Goal: Navigation & Orientation: Find specific page/section

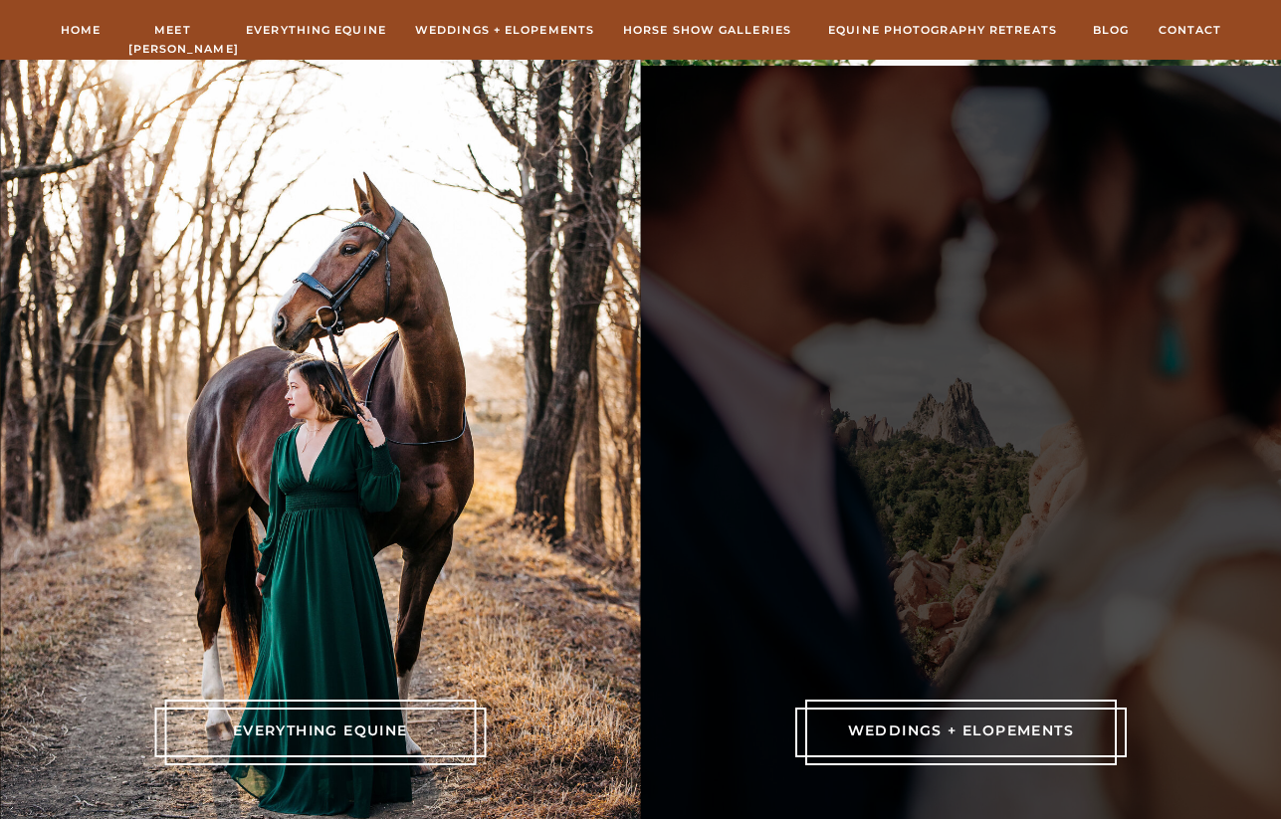
scroll to position [4125, 0]
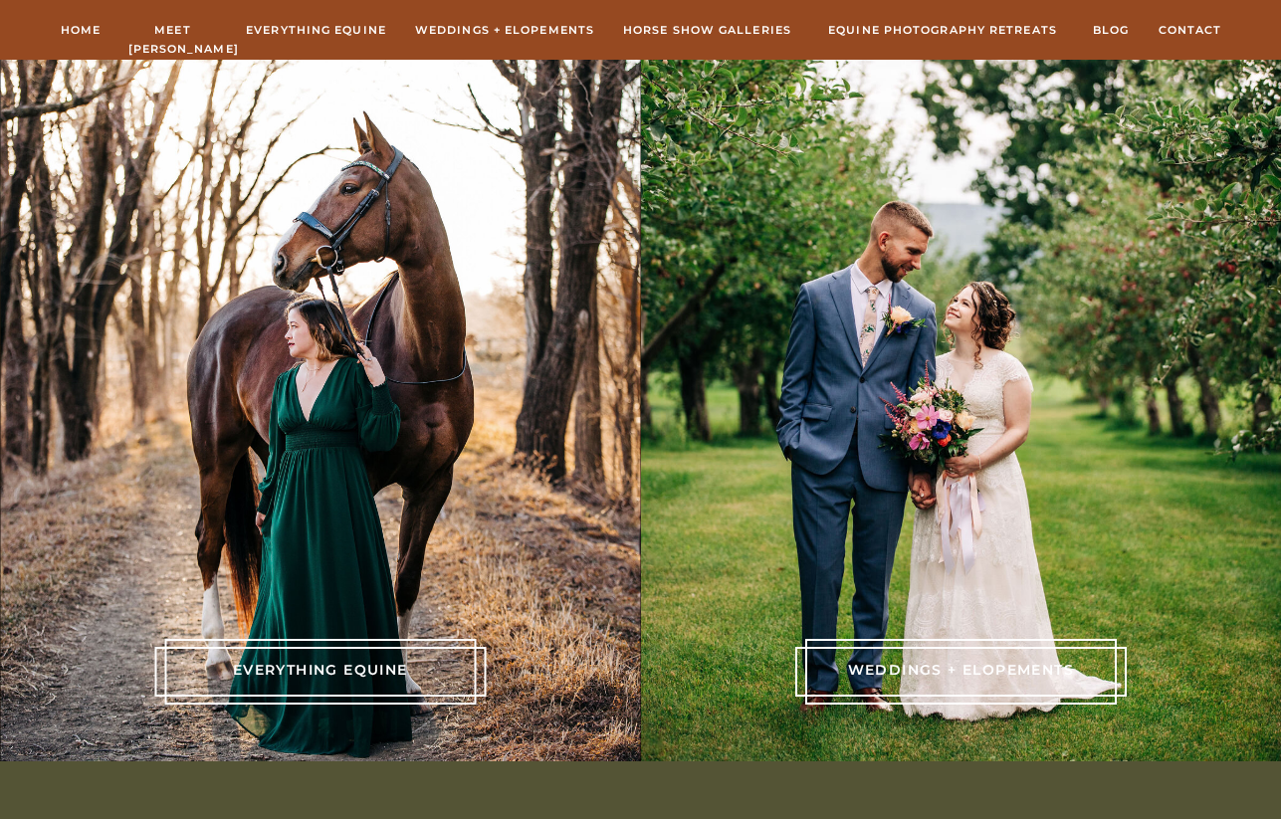
click at [328, 664] on p "everything equine" at bounding box center [320, 670] width 245 height 22
click at [338, 669] on p "everything equine" at bounding box center [320, 670] width 245 height 22
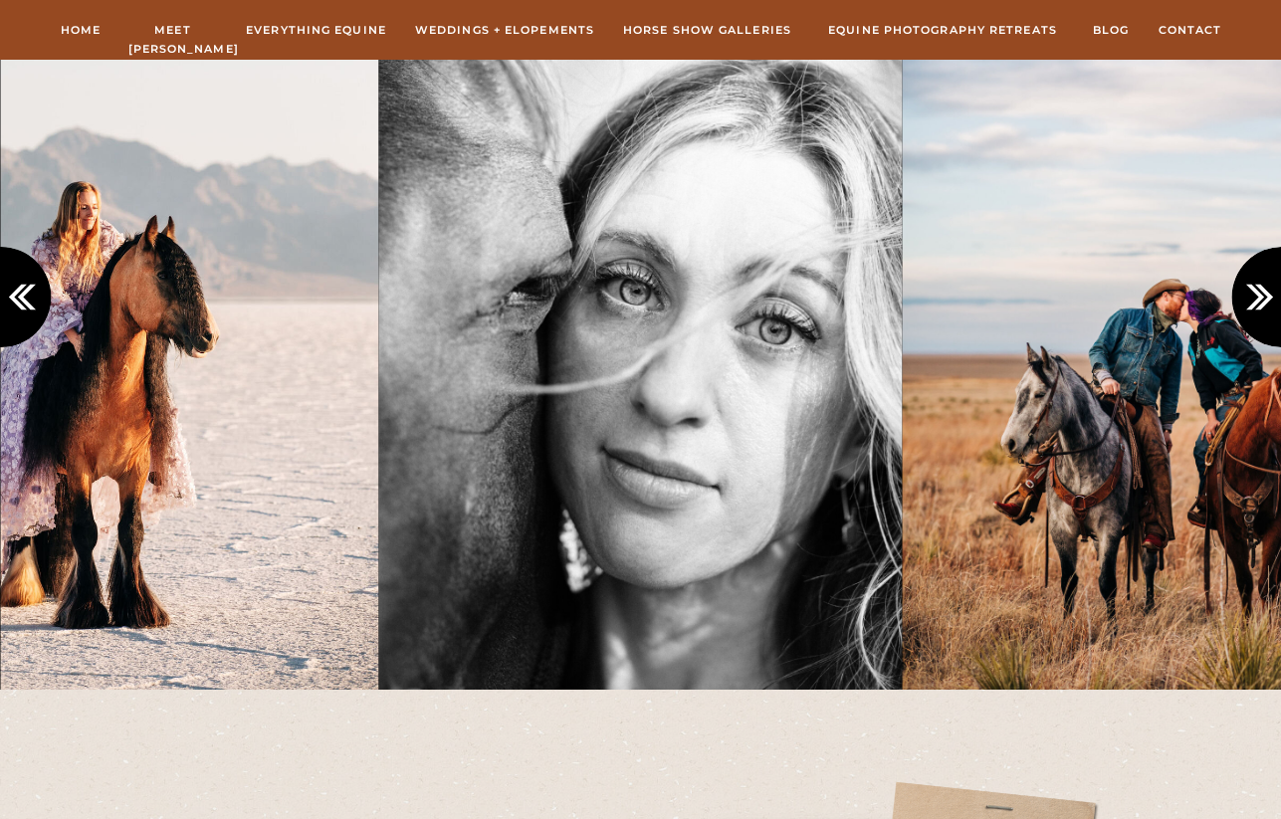
scroll to position [1901, 0]
click at [1263, 294] on icon at bounding box center [1264, 298] width 33 height 33
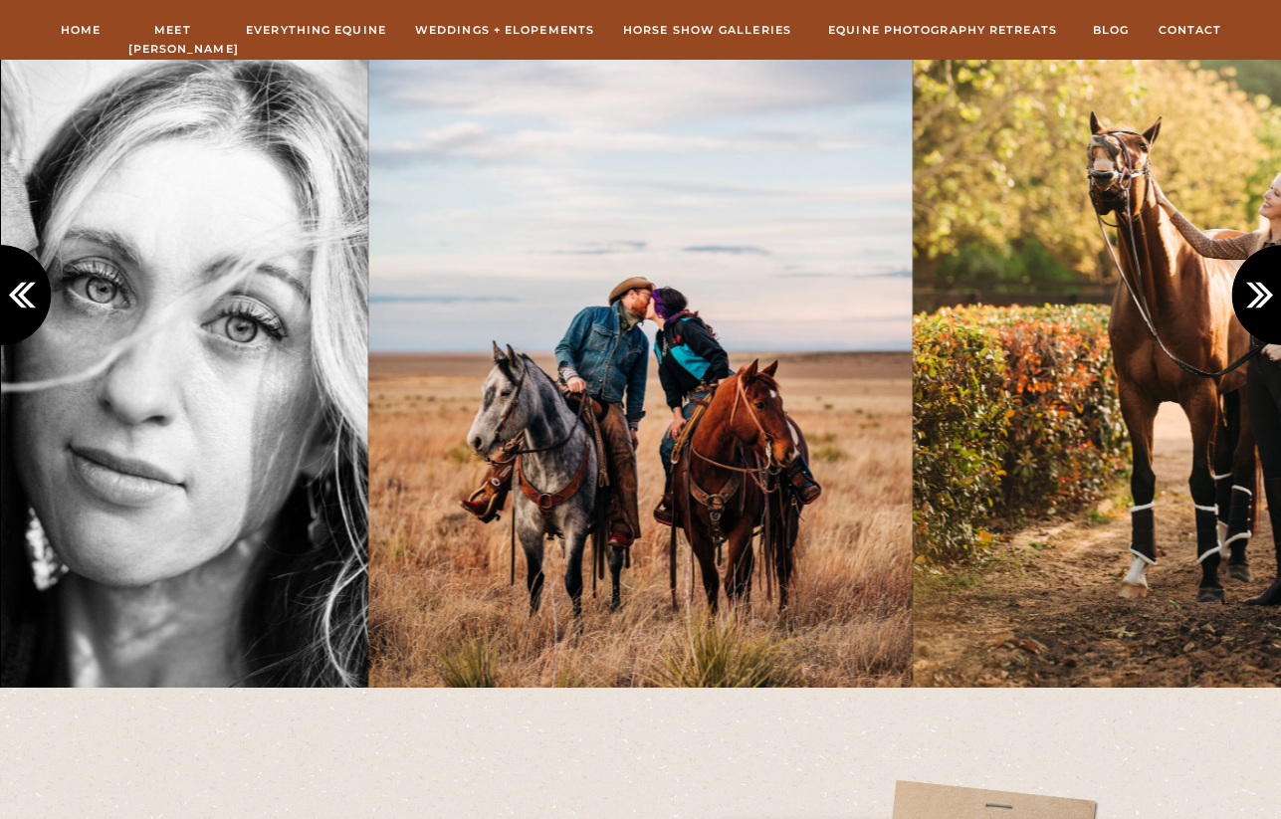
click at [1262, 294] on icon at bounding box center [1264, 295] width 33 height 33
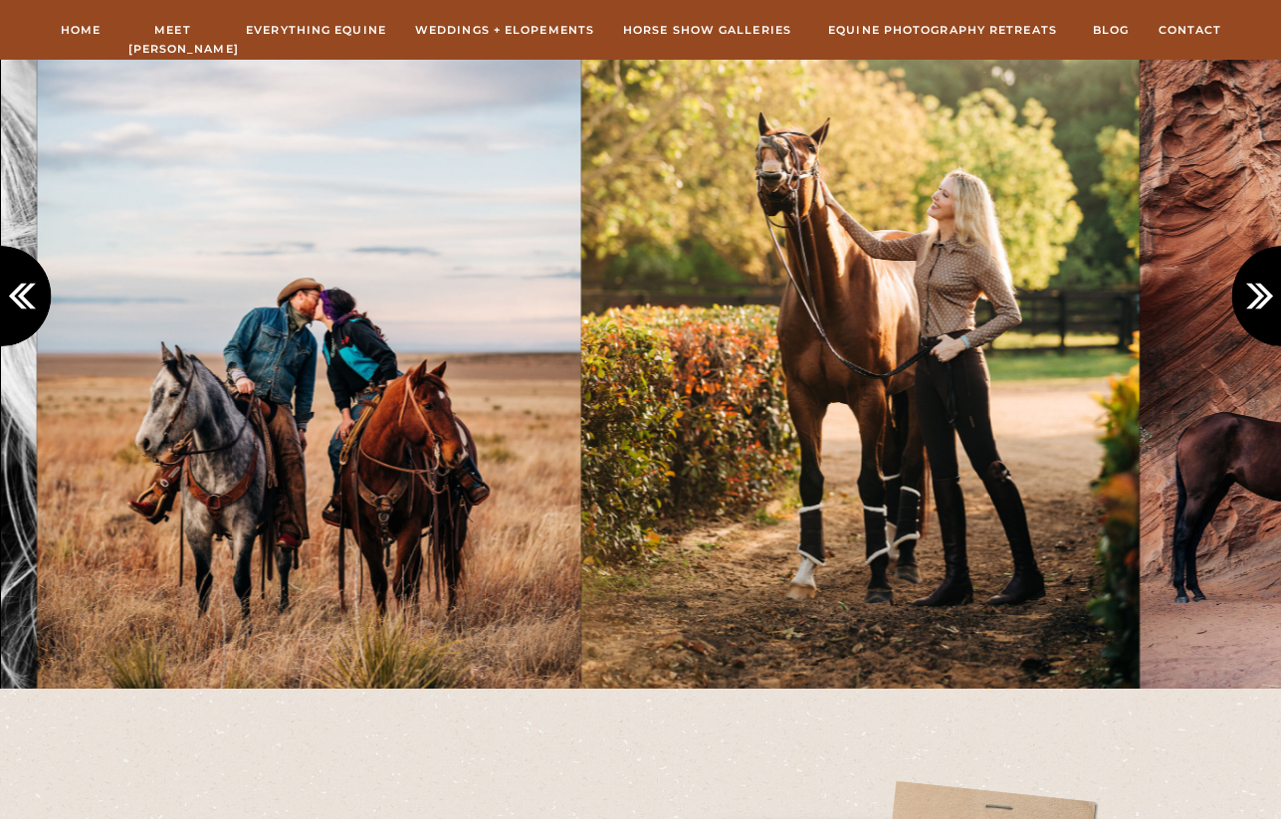
scroll to position [1904, 0]
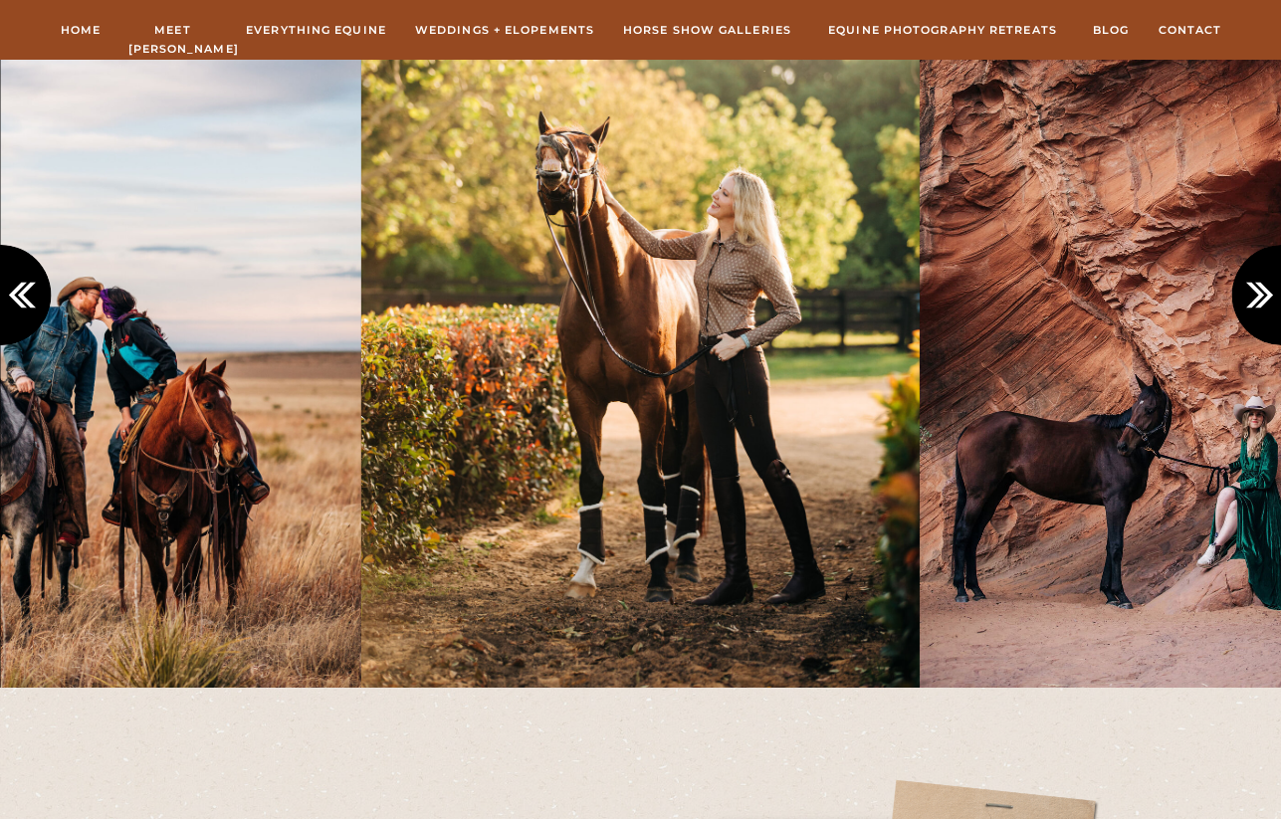
click at [1263, 294] on icon at bounding box center [1264, 295] width 33 height 33
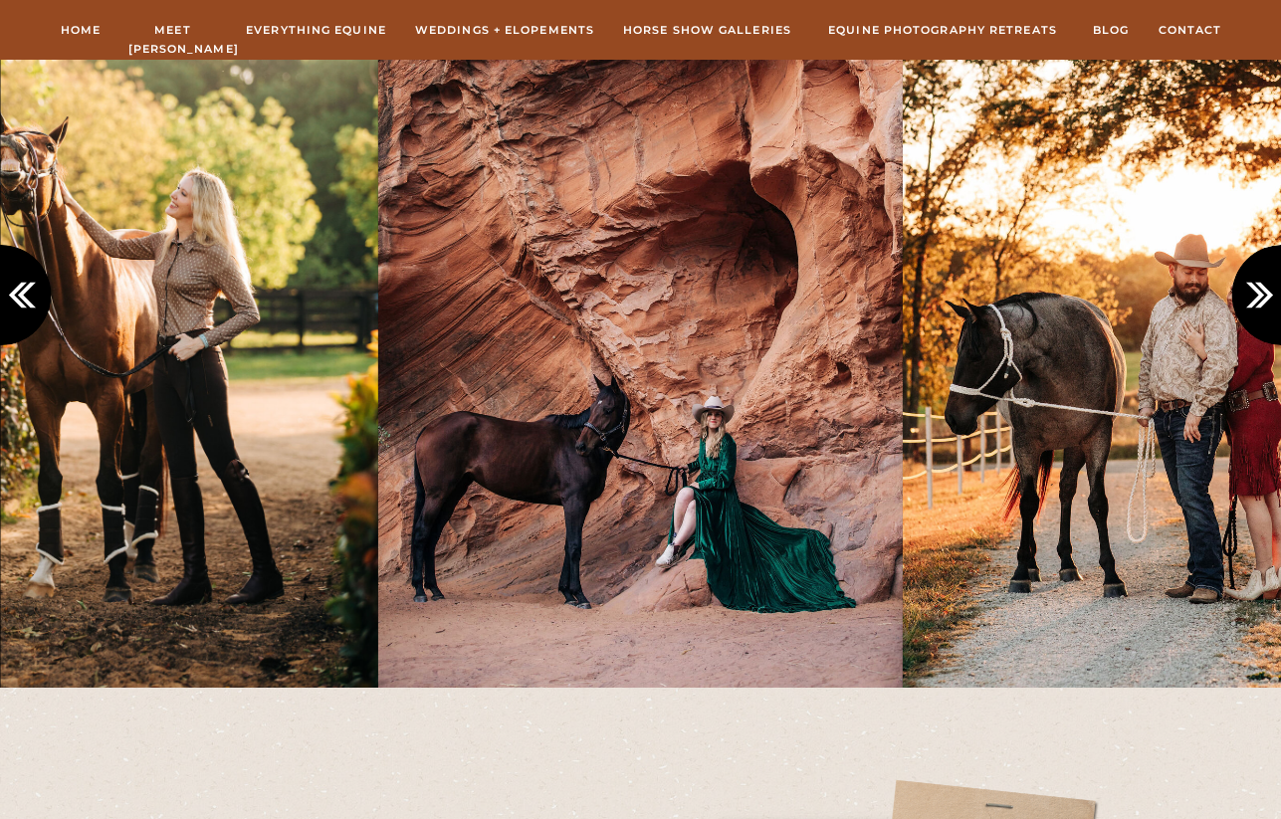
click at [1263, 294] on icon at bounding box center [1264, 295] width 33 height 33
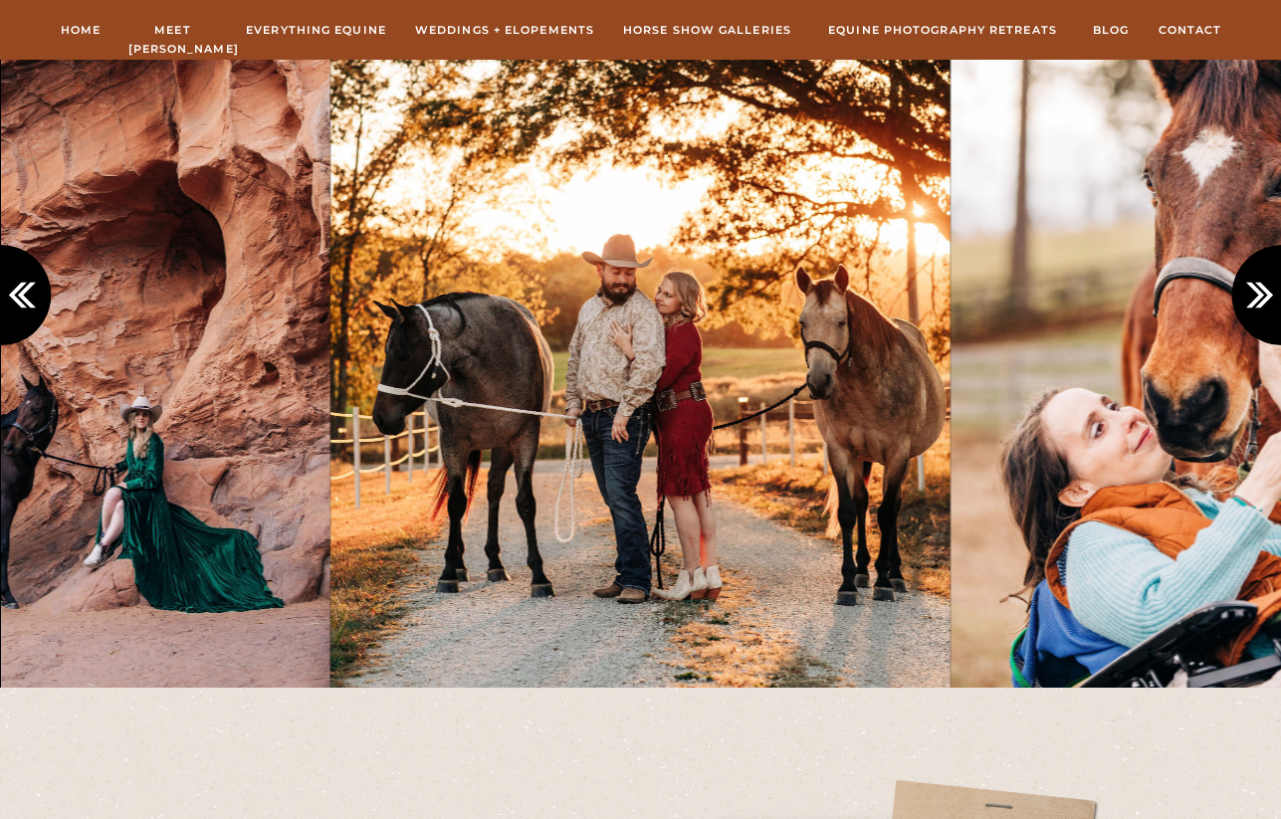
click at [1263, 294] on icon at bounding box center [1264, 295] width 33 height 33
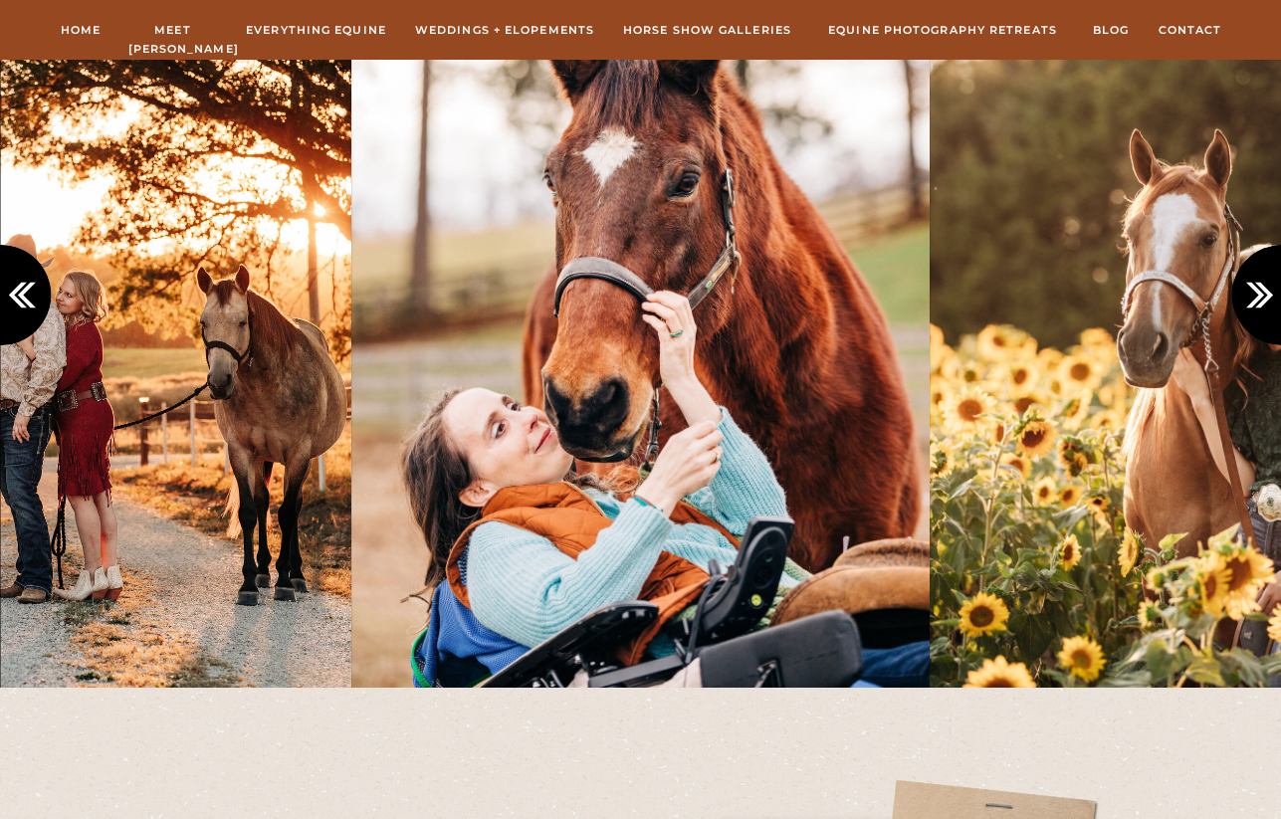
click at [1262, 293] on icon at bounding box center [1264, 295] width 33 height 33
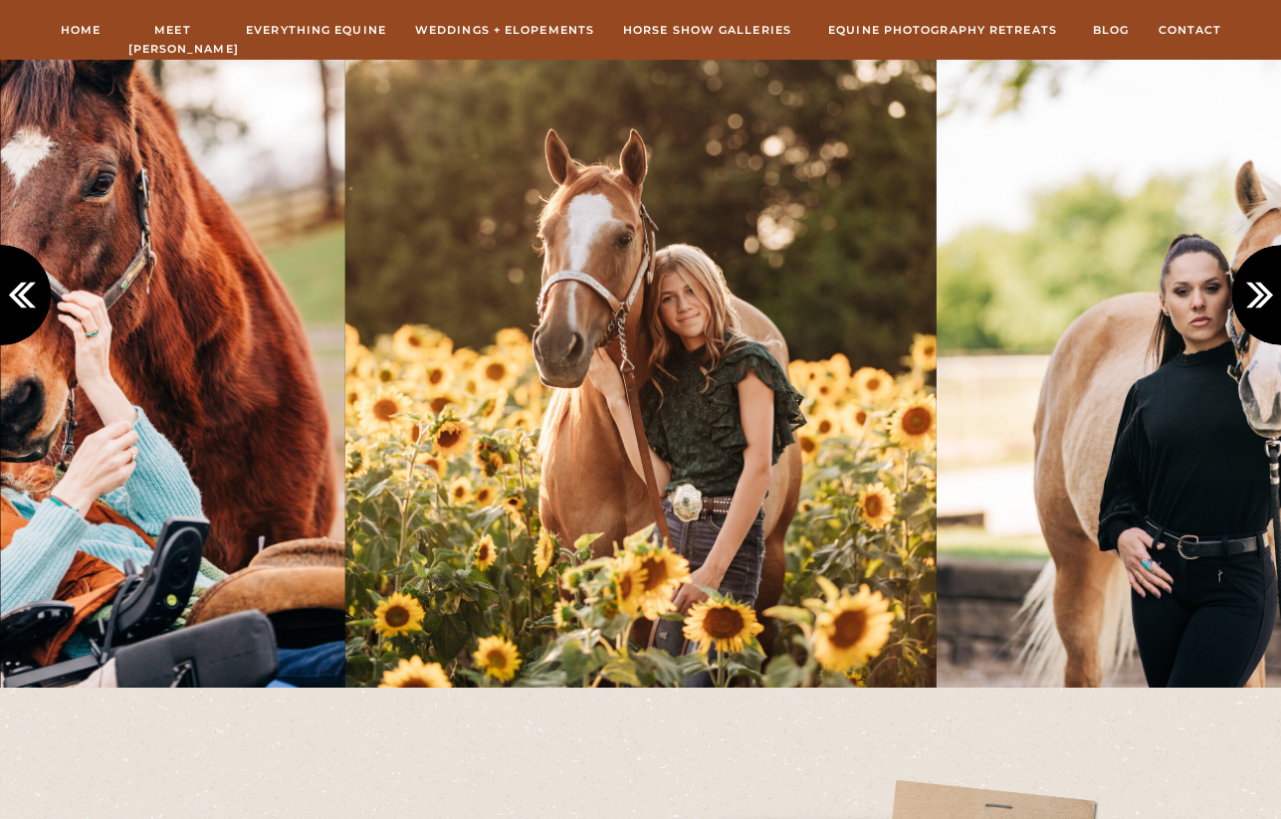
click at [1262, 292] on icon at bounding box center [1264, 295] width 33 height 33
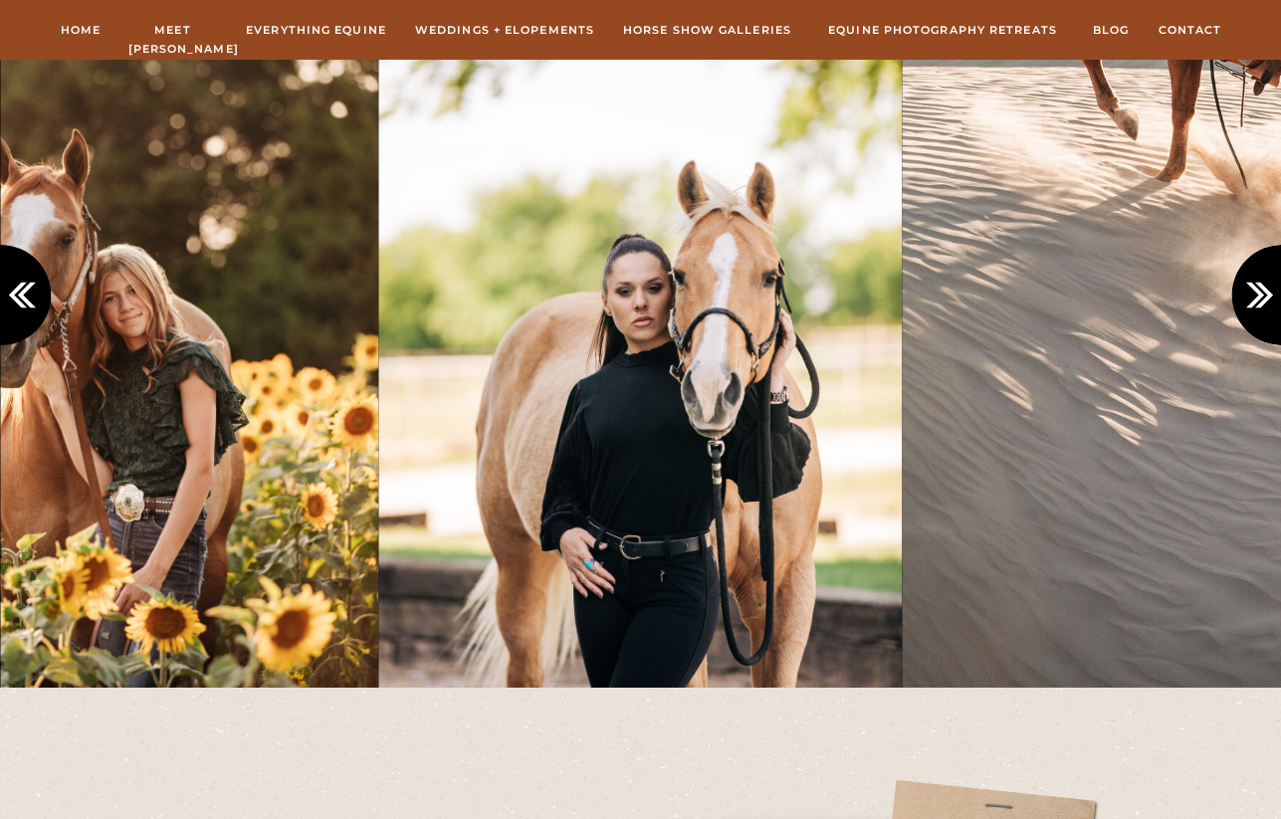
click at [1262, 292] on icon at bounding box center [1264, 295] width 33 height 33
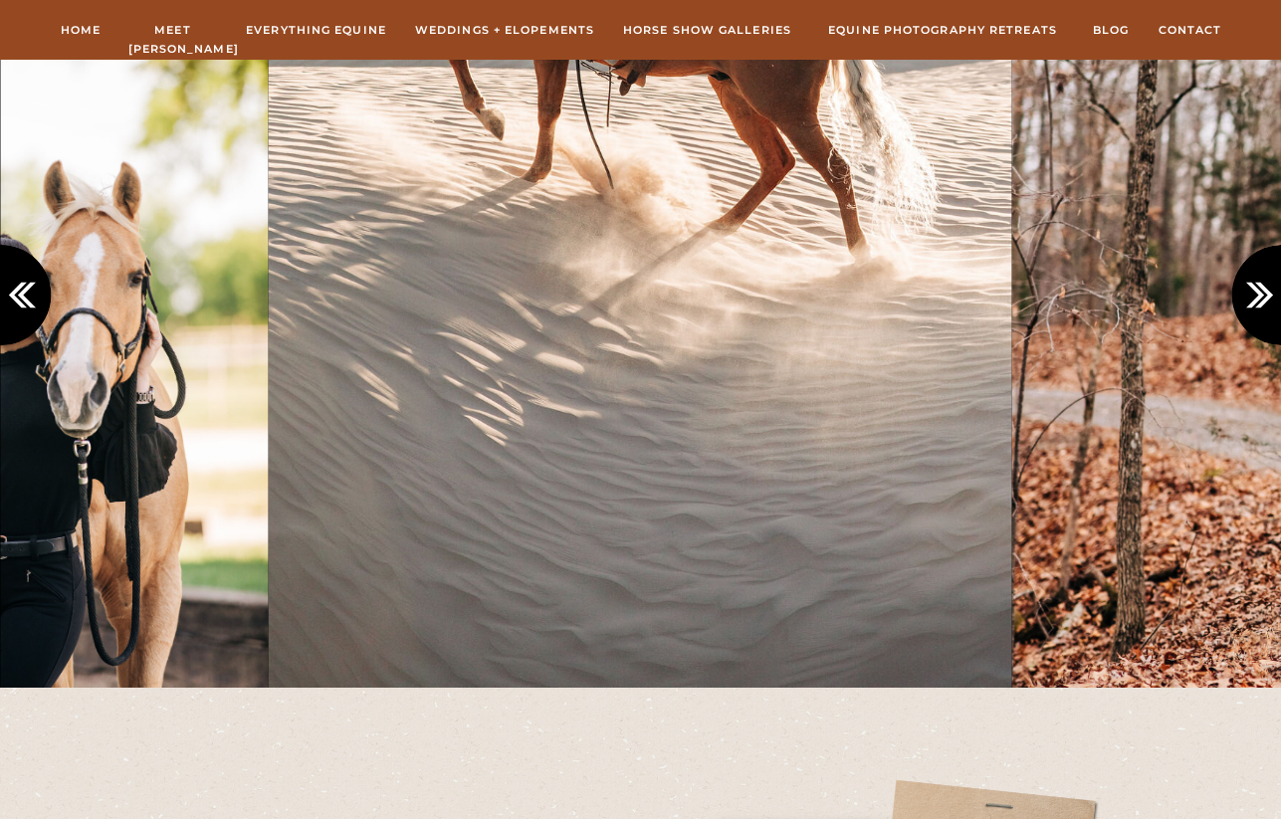
click at [1262, 292] on icon at bounding box center [1264, 295] width 33 height 33
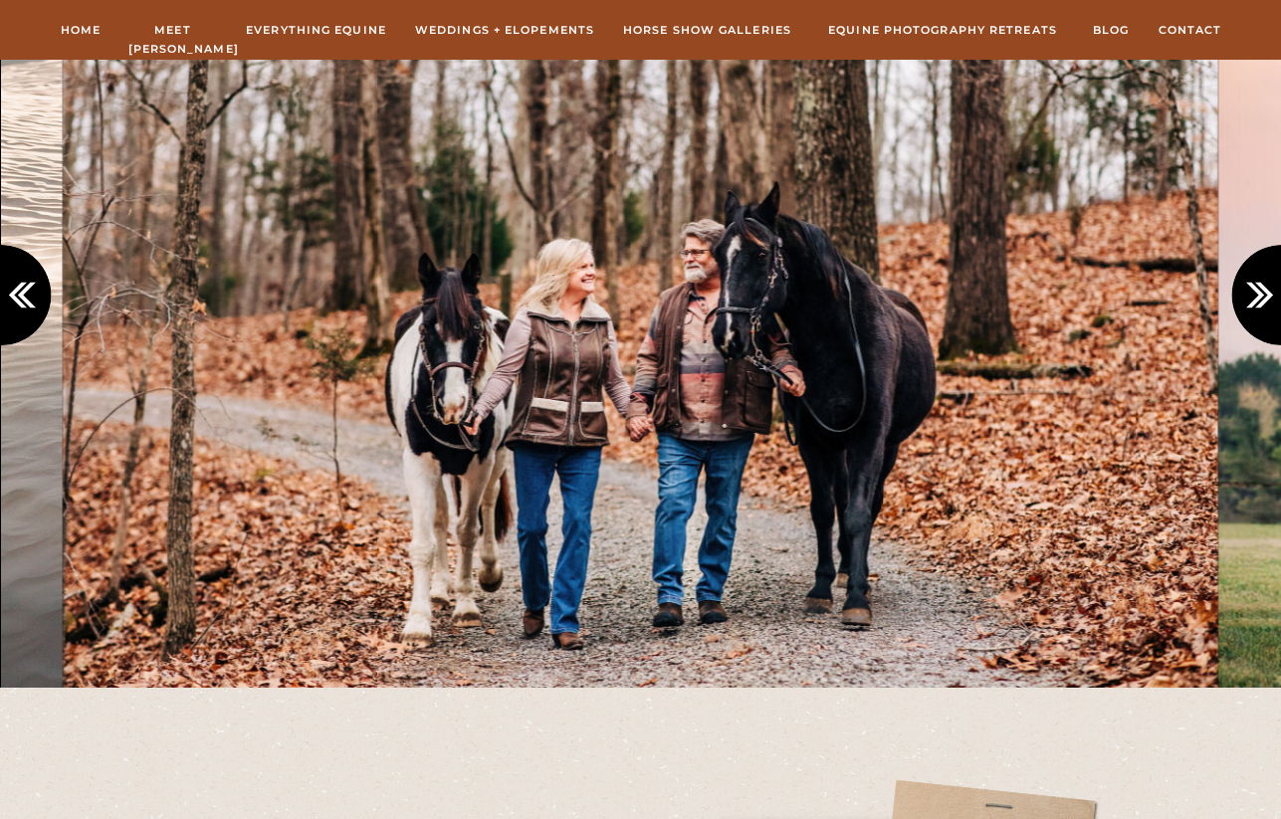
click at [1262, 292] on icon at bounding box center [1264, 295] width 33 height 33
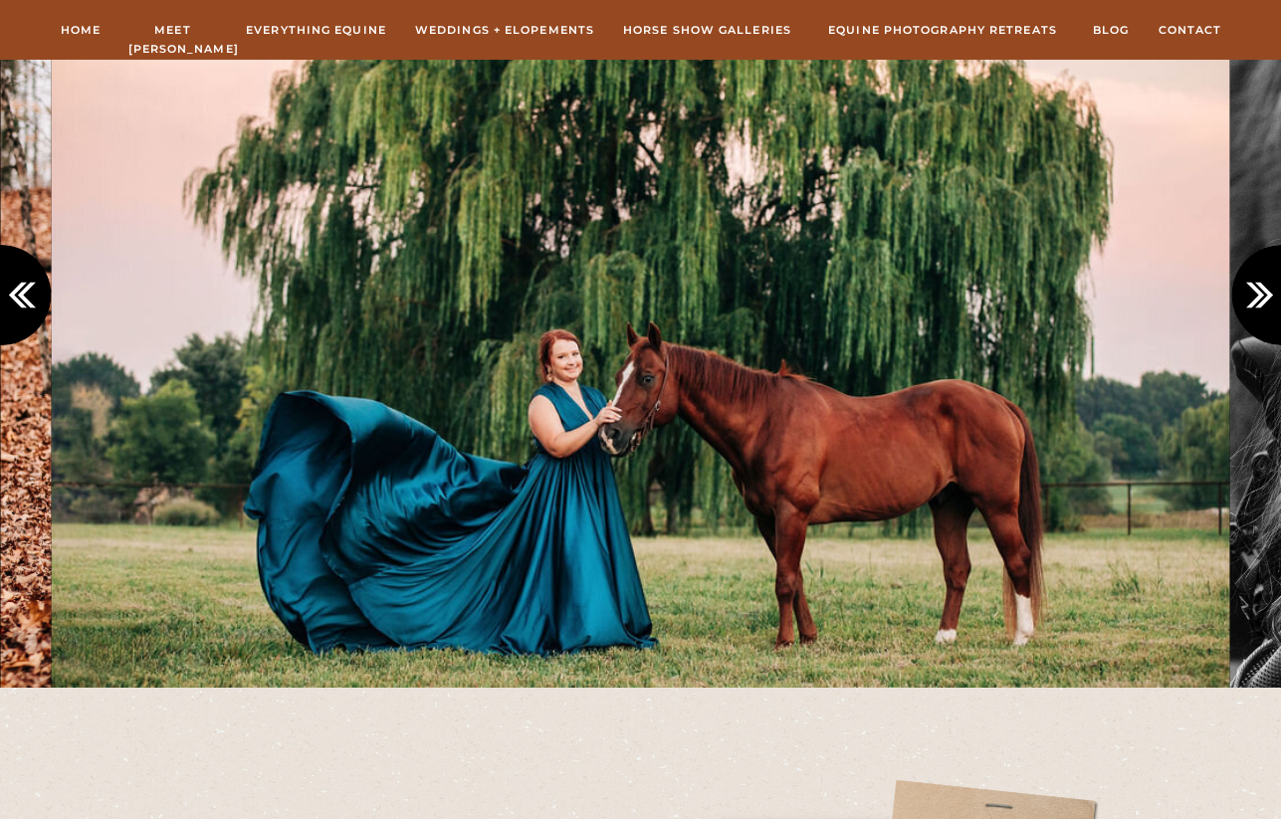
click at [1262, 292] on icon at bounding box center [1264, 295] width 33 height 33
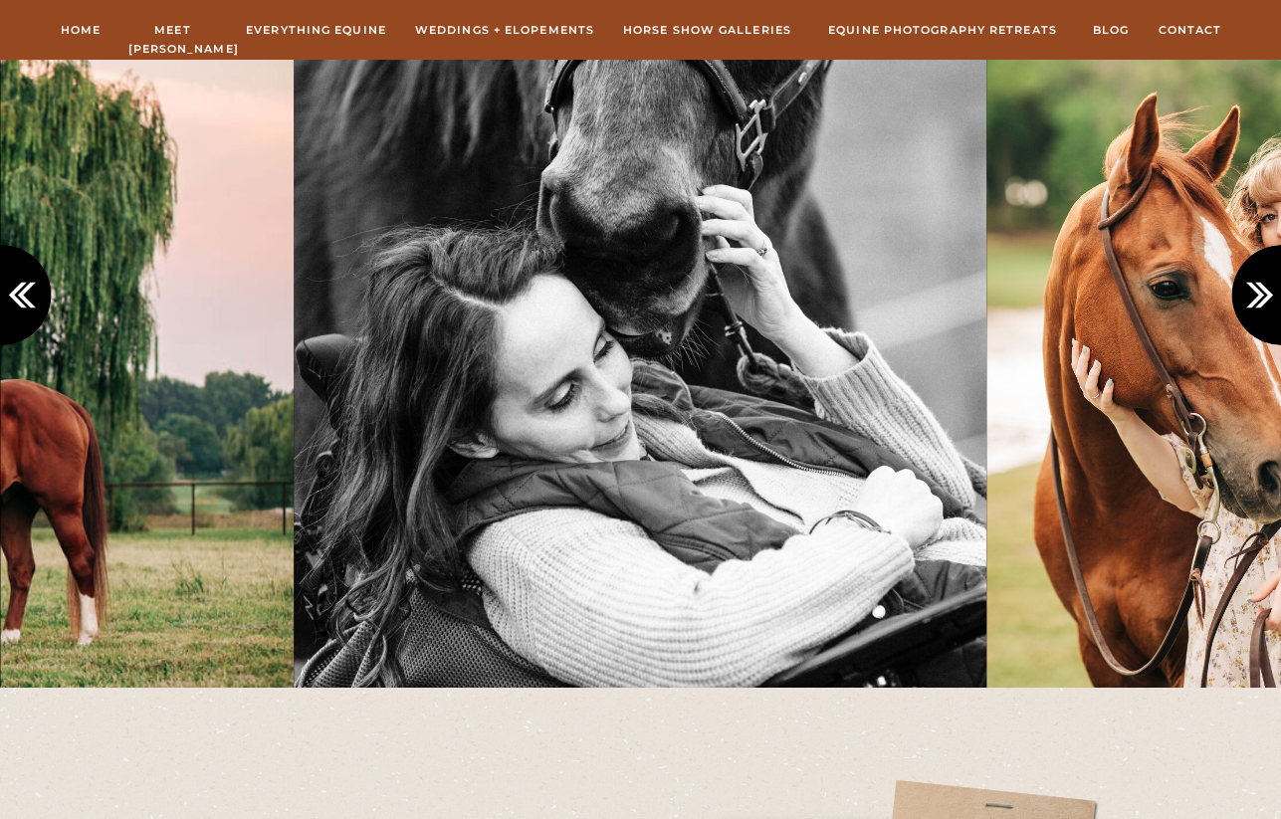
click at [1262, 292] on icon at bounding box center [1264, 295] width 33 height 33
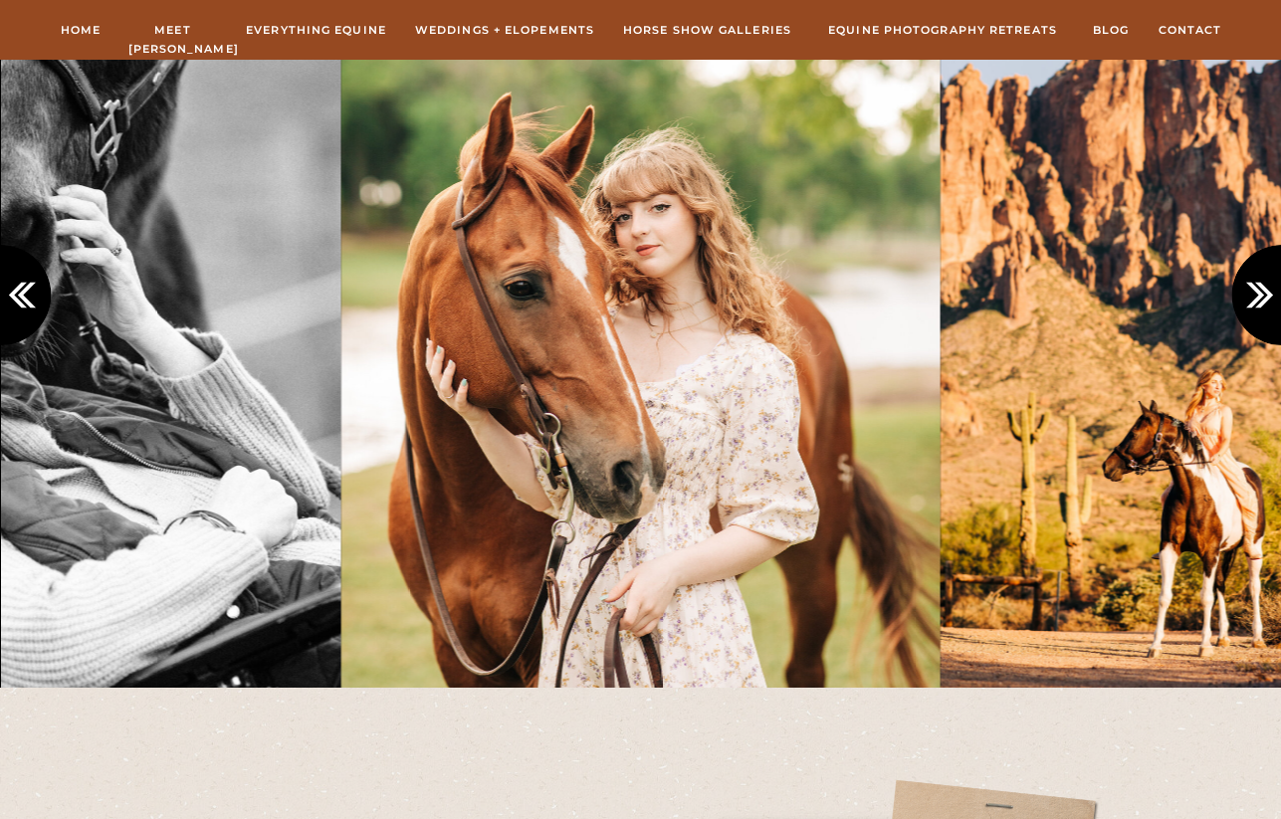
click at [1262, 292] on icon at bounding box center [1264, 295] width 33 height 33
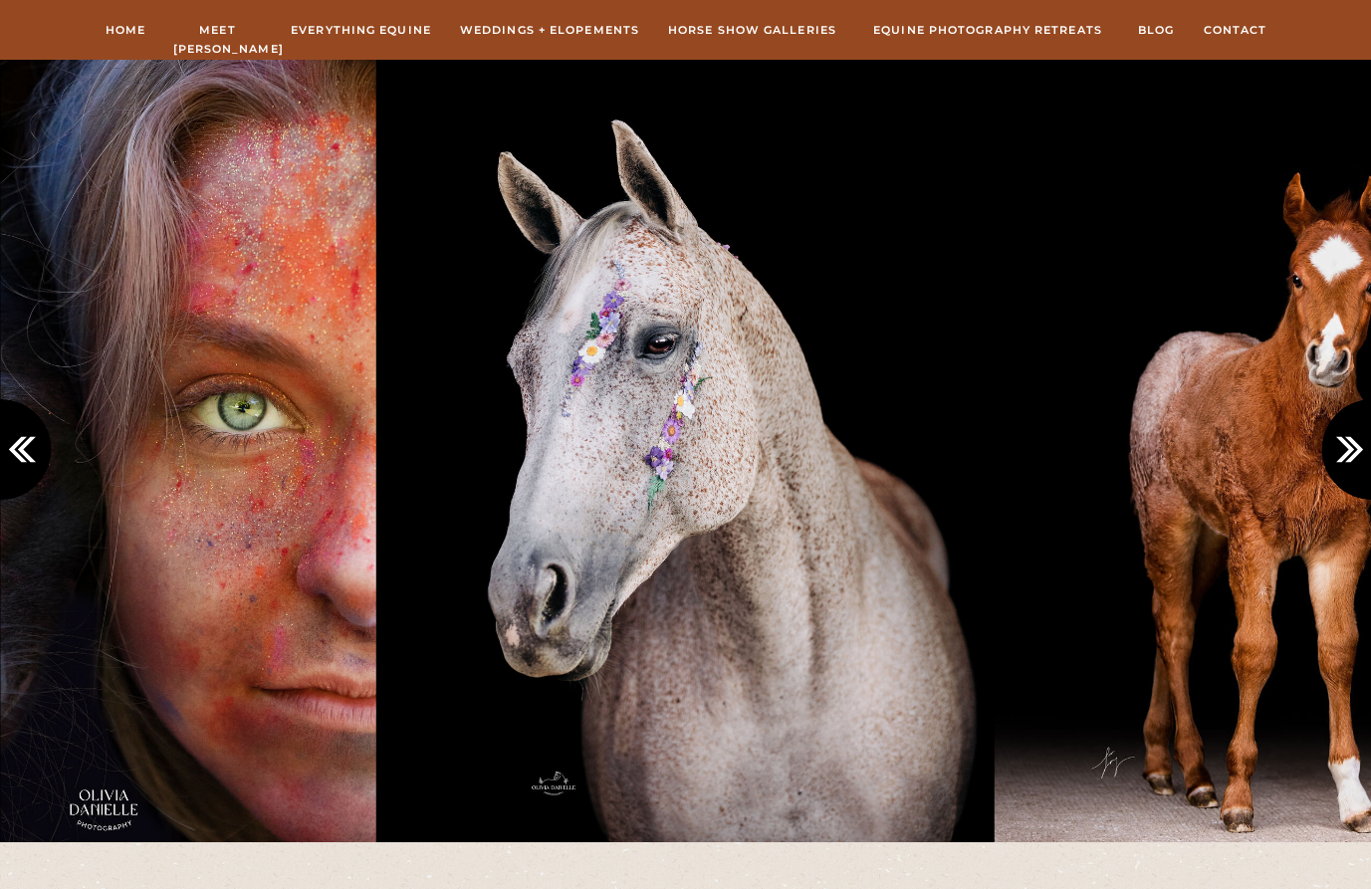
scroll to position [4174, 0]
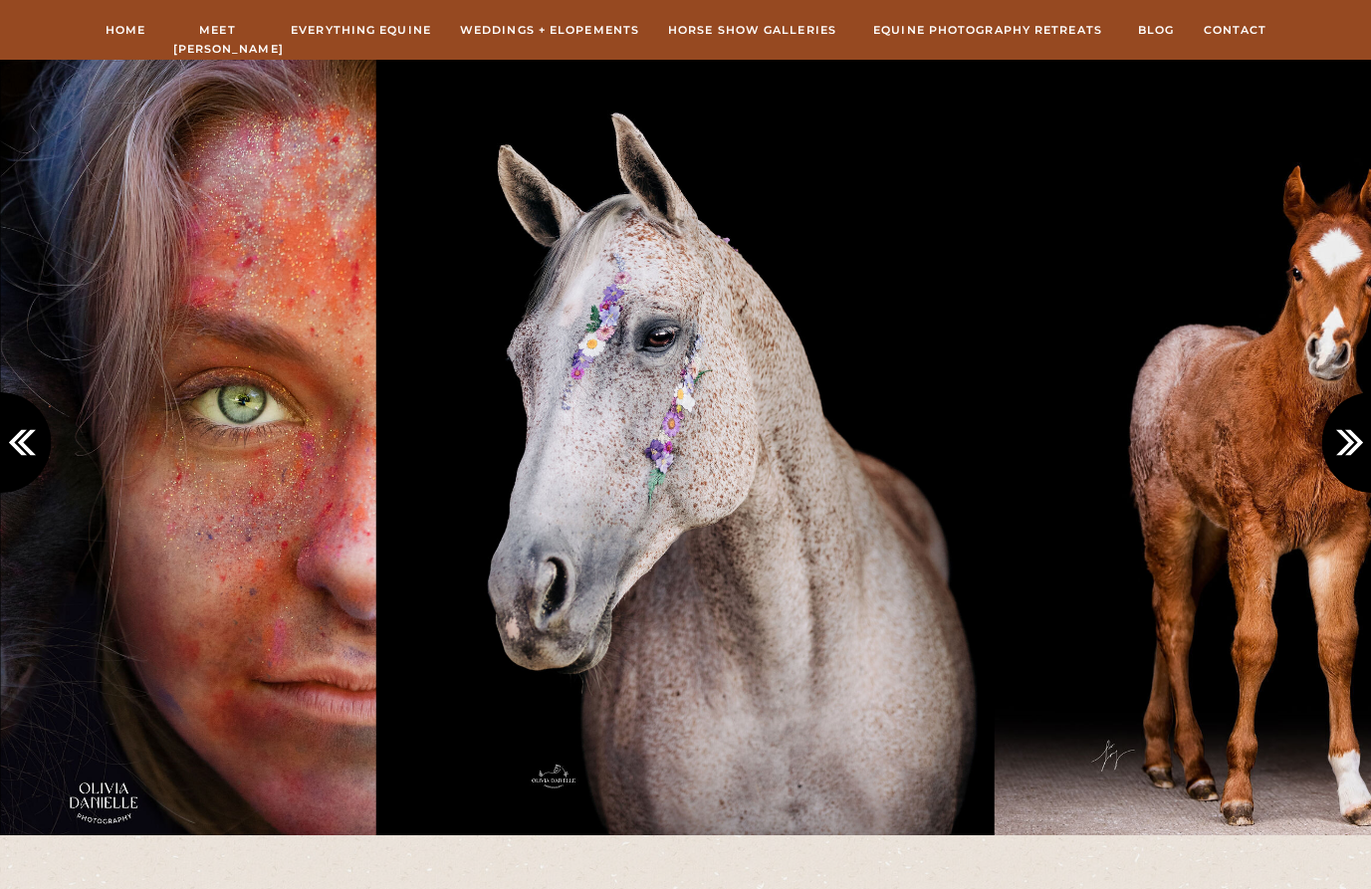
click at [1280, 441] on icon at bounding box center [1353, 442] width 33 height 33
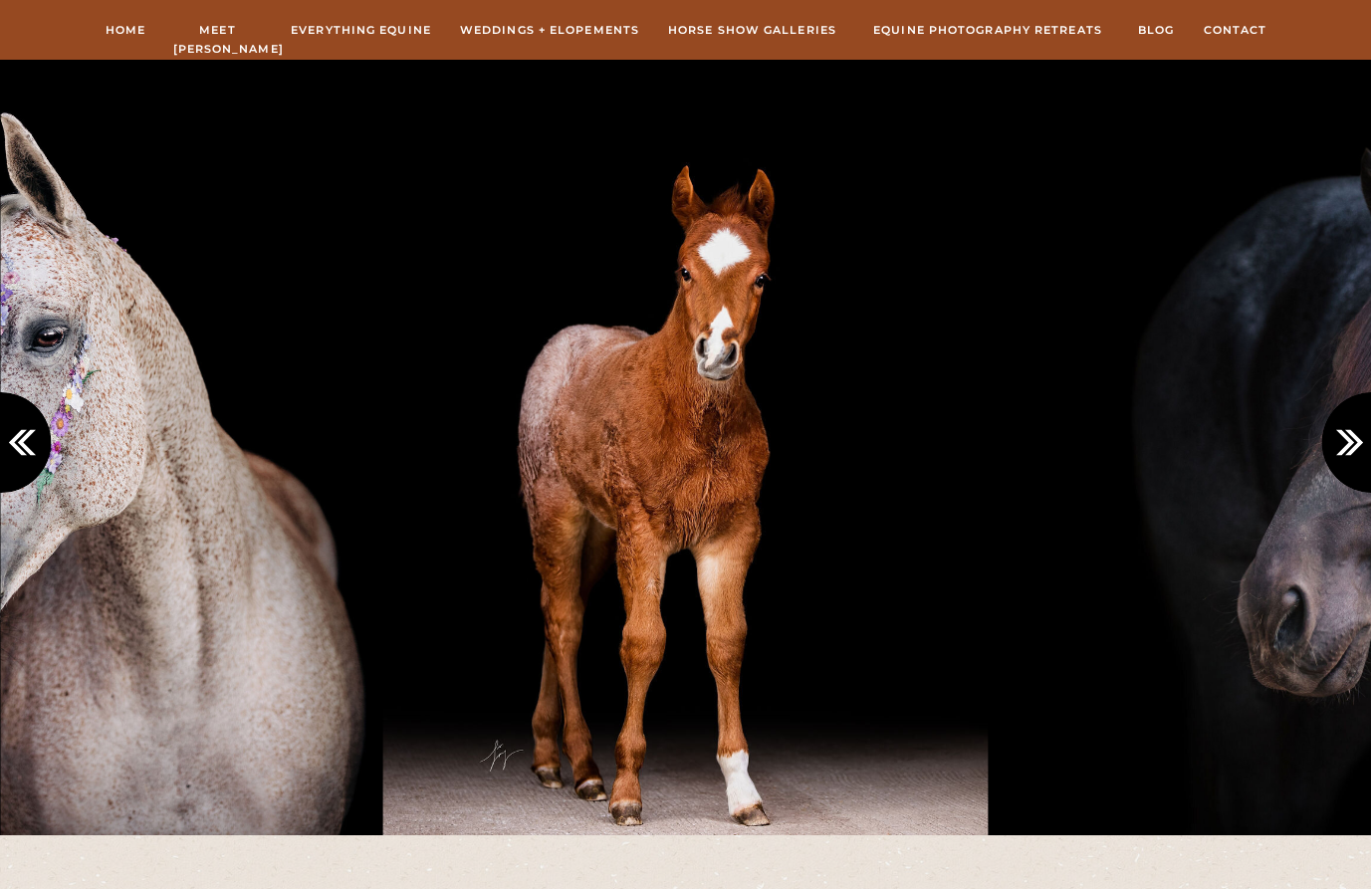
click at [1280, 441] on icon at bounding box center [1353, 442] width 33 height 33
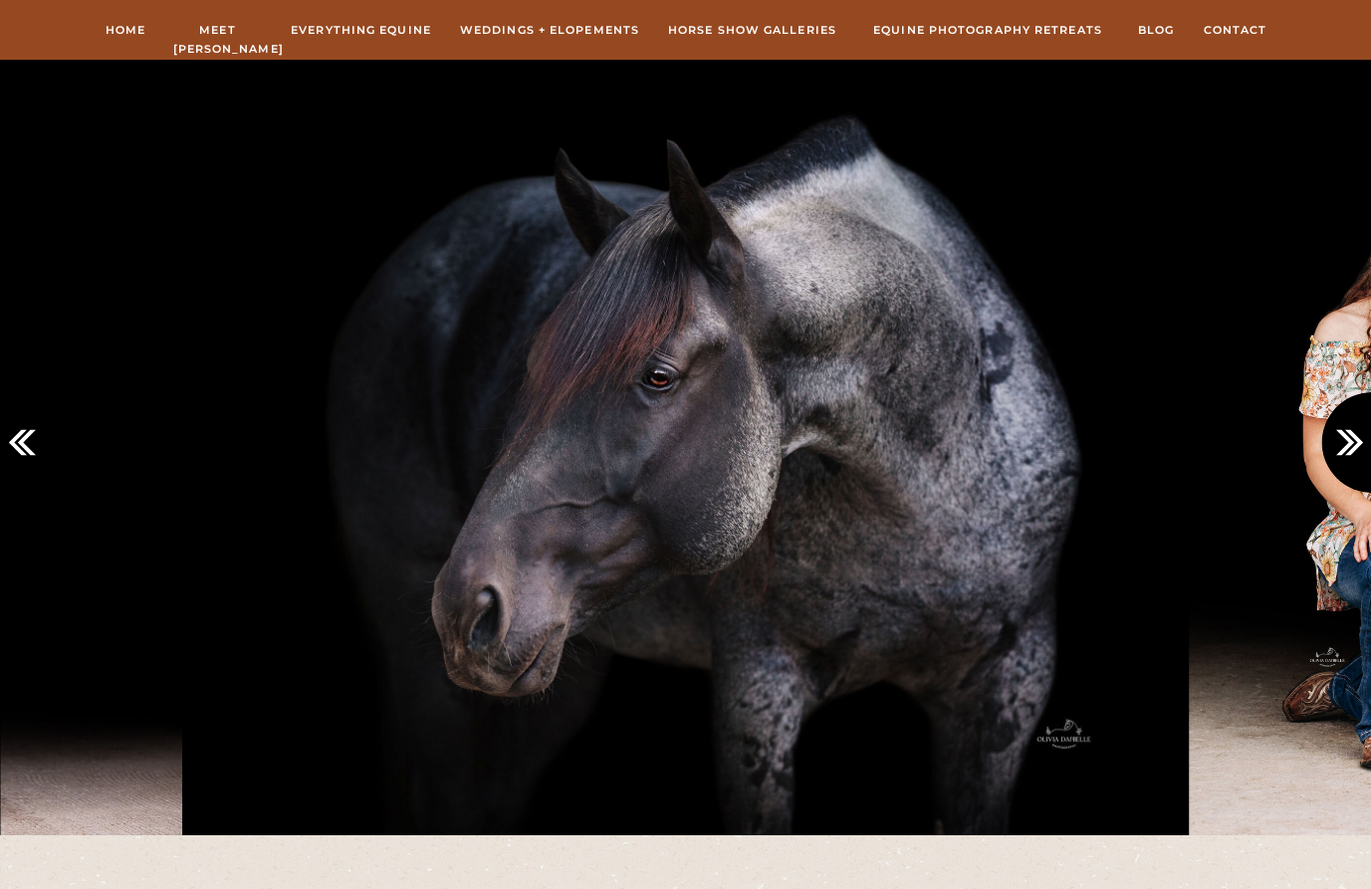
click at [1280, 441] on icon at bounding box center [1353, 442] width 33 height 33
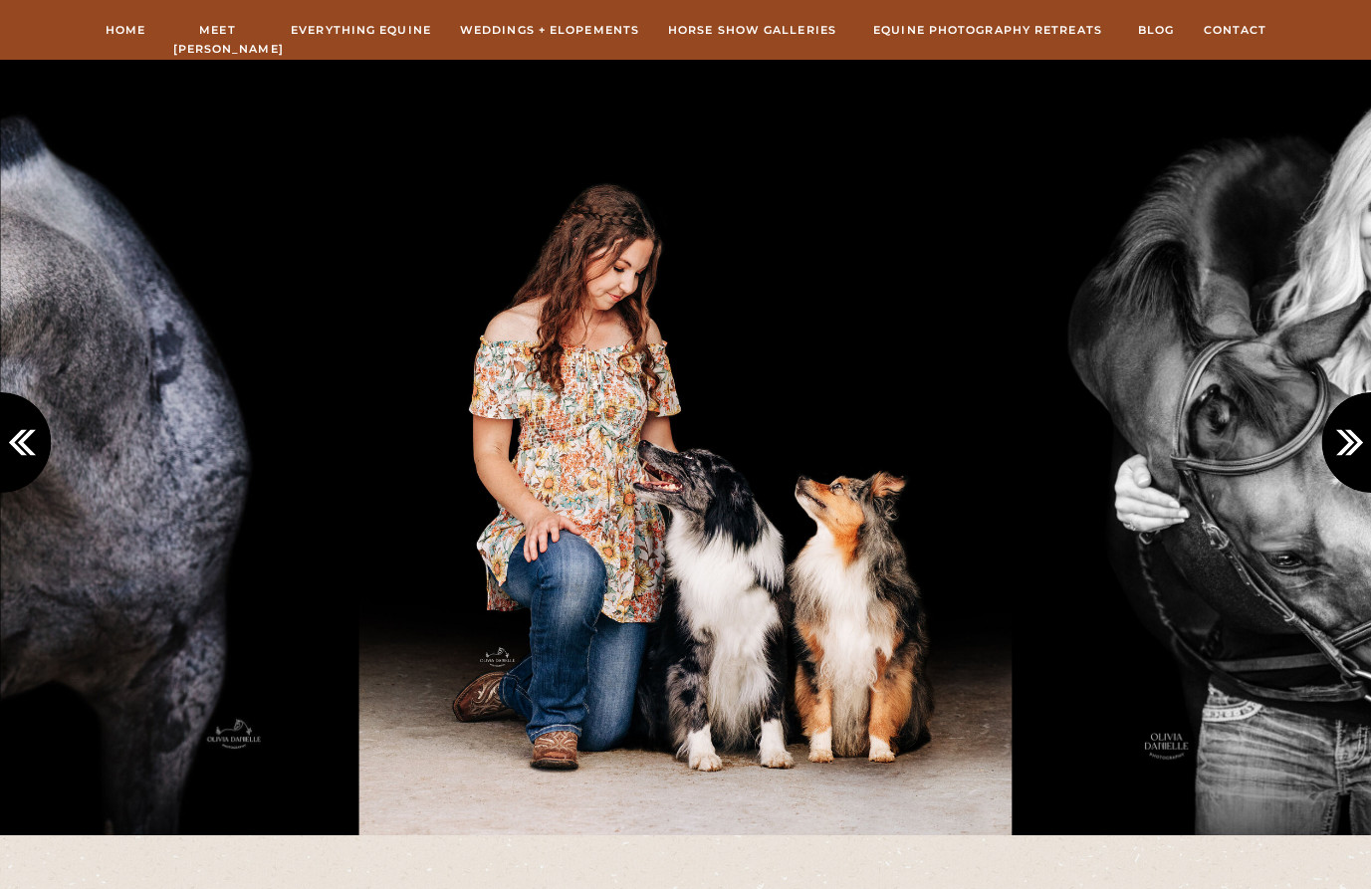
click at [1280, 441] on icon at bounding box center [1353, 442] width 33 height 33
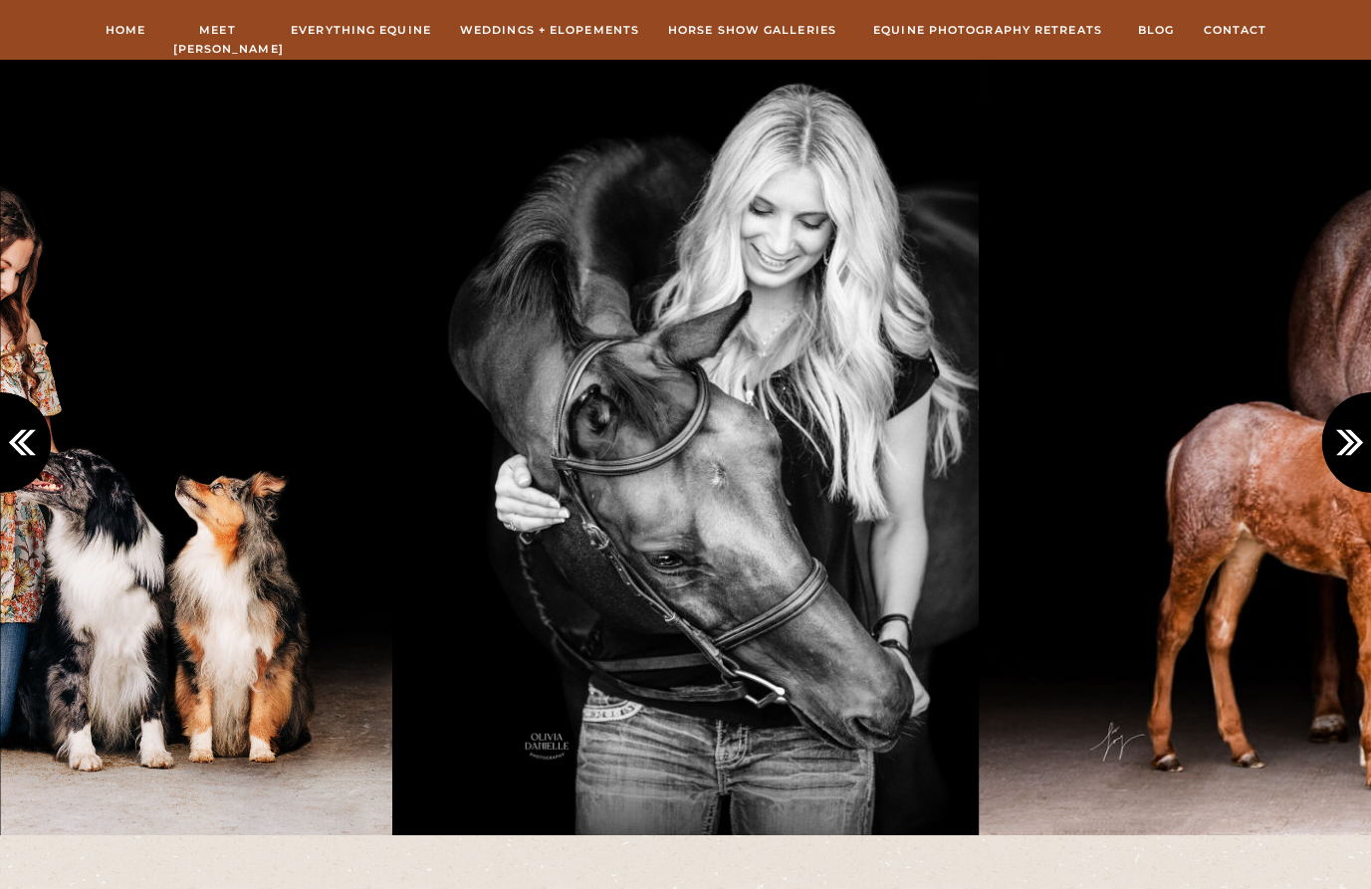
click at [1280, 441] on icon at bounding box center [1353, 442] width 33 height 33
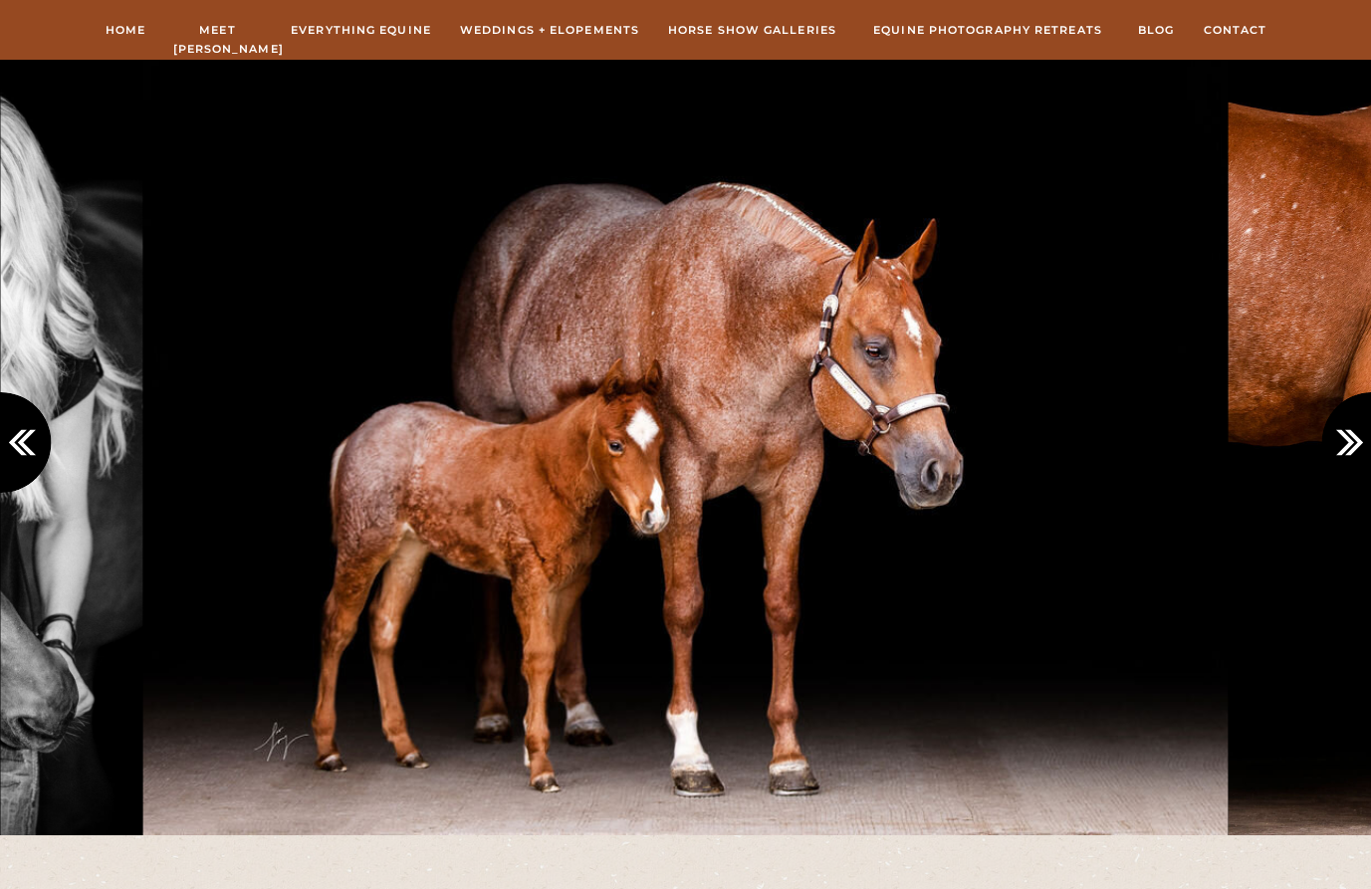
click at [1280, 441] on icon at bounding box center [1353, 442] width 33 height 33
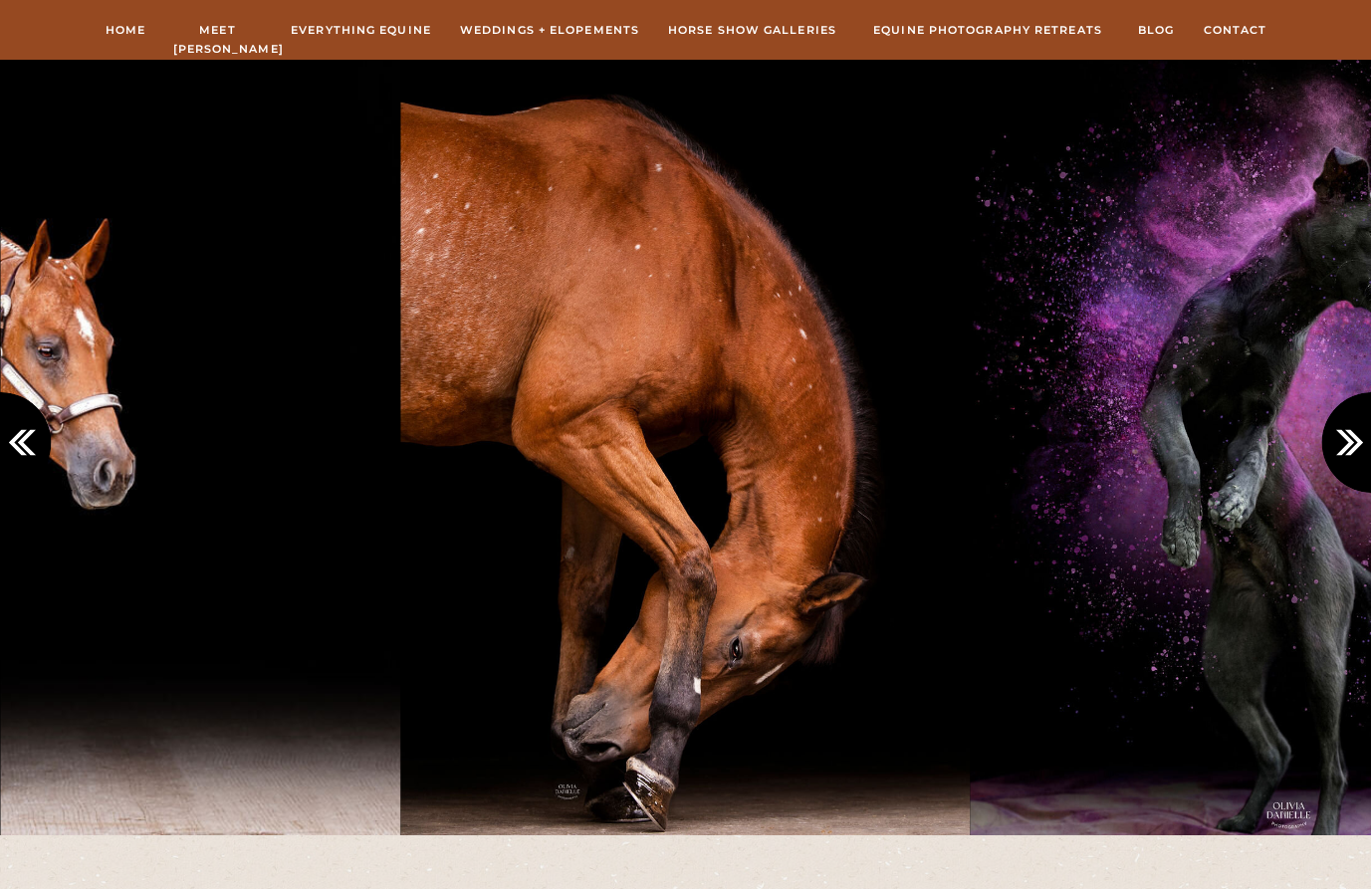
click at [1280, 441] on icon at bounding box center [1353, 442] width 33 height 33
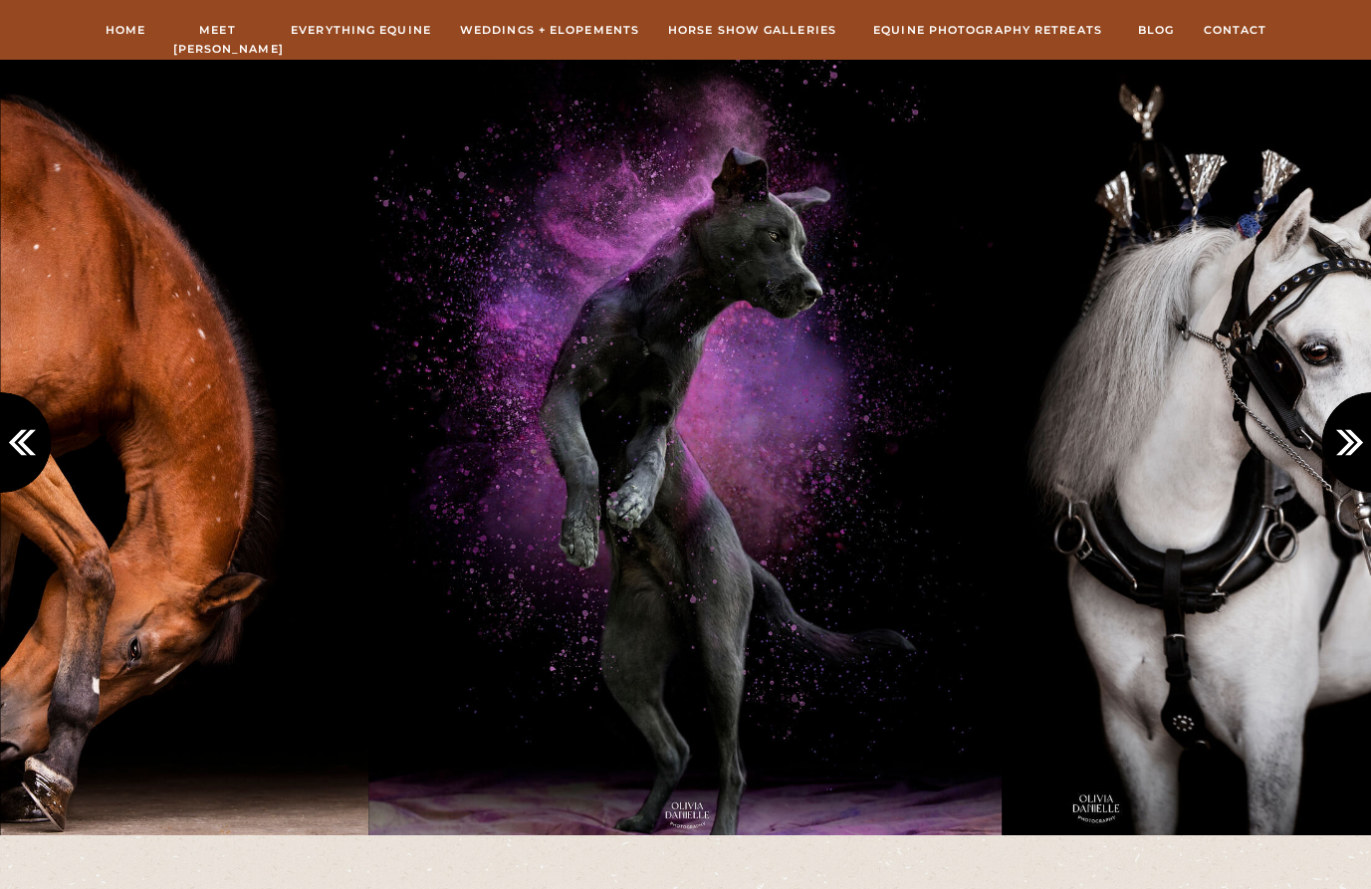
click at [1280, 441] on icon at bounding box center [1353, 442] width 33 height 33
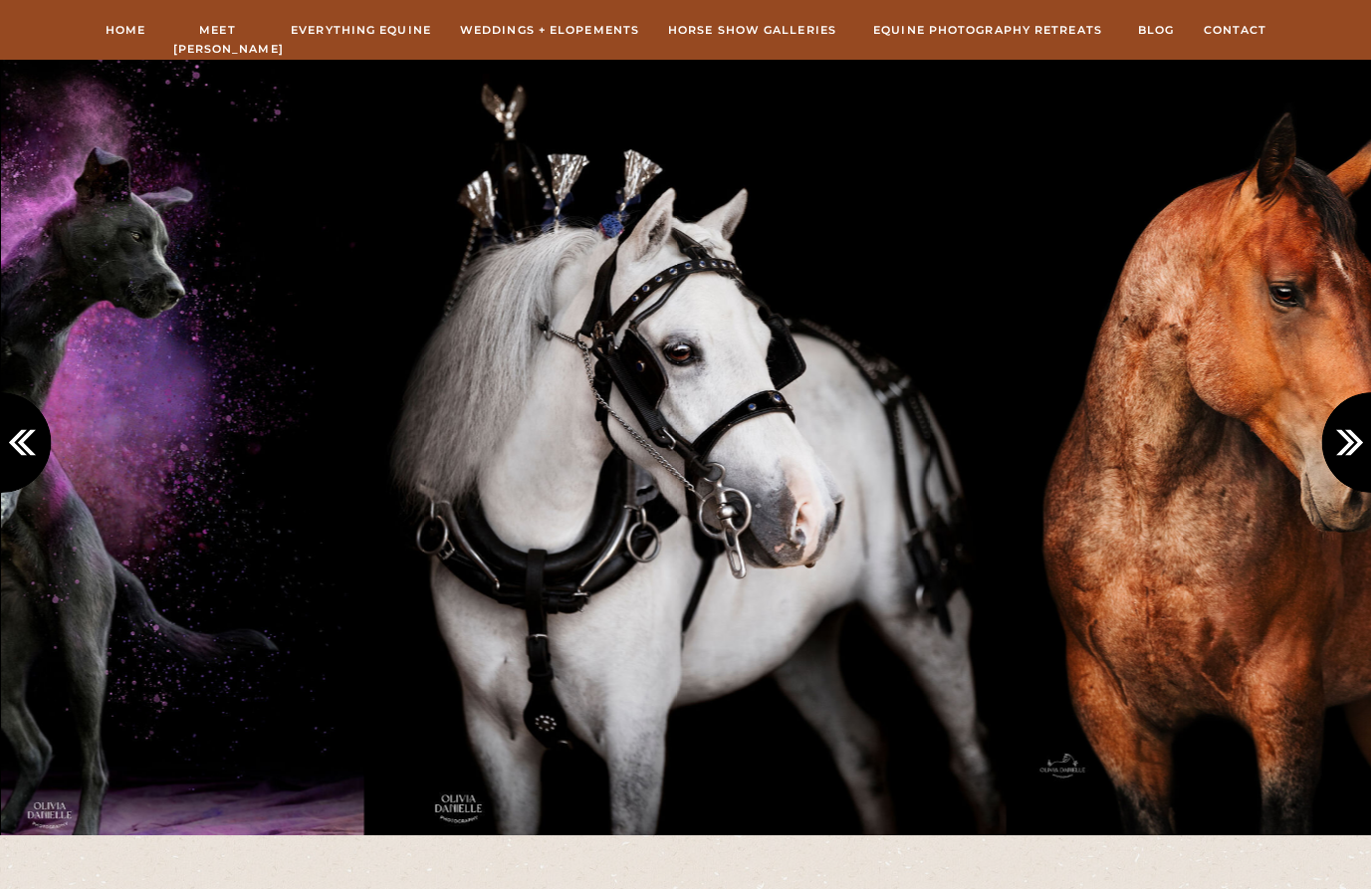
click at [1280, 441] on icon at bounding box center [1353, 442] width 33 height 33
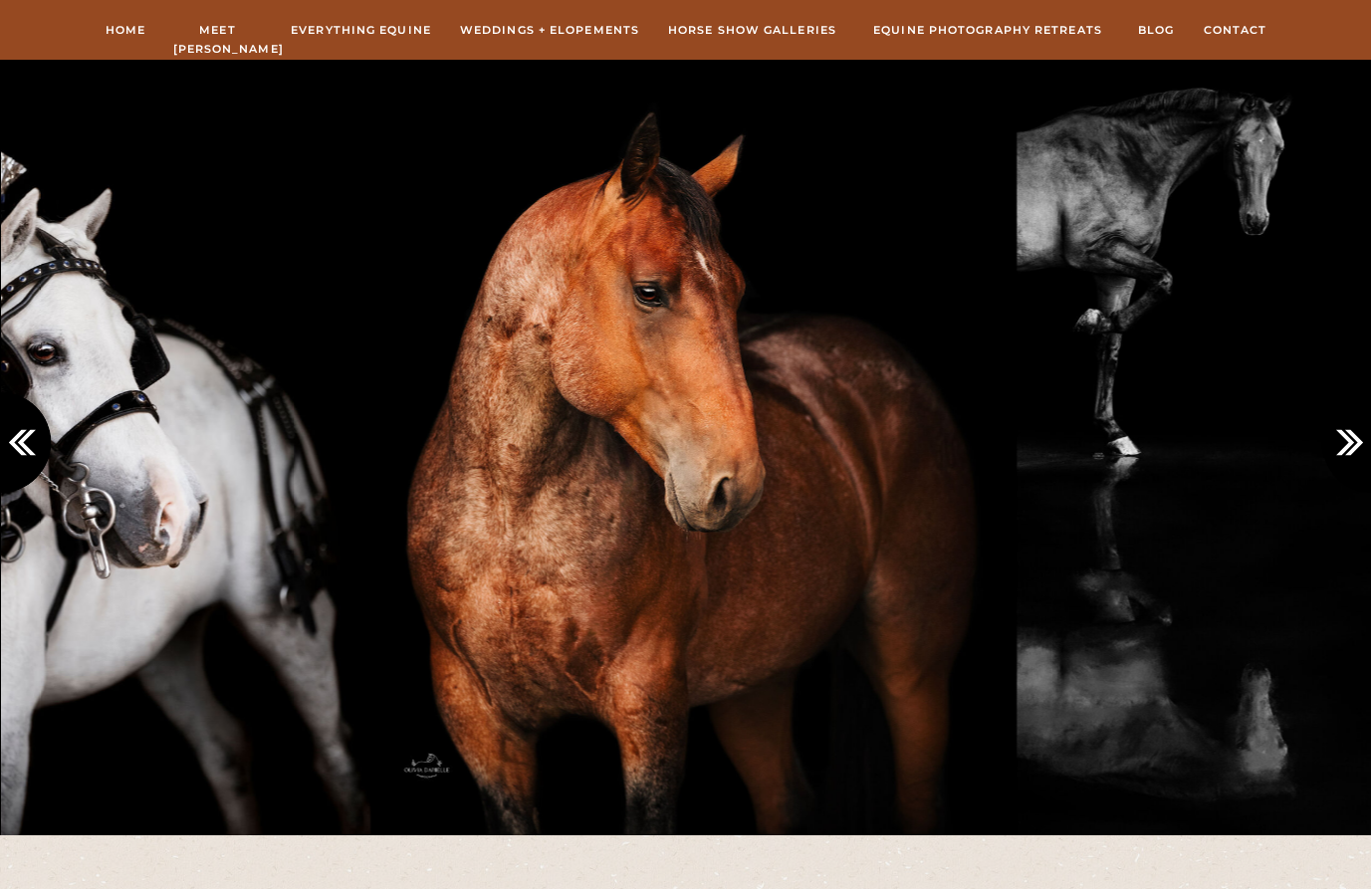
click at [1280, 441] on icon at bounding box center [1353, 442] width 33 height 33
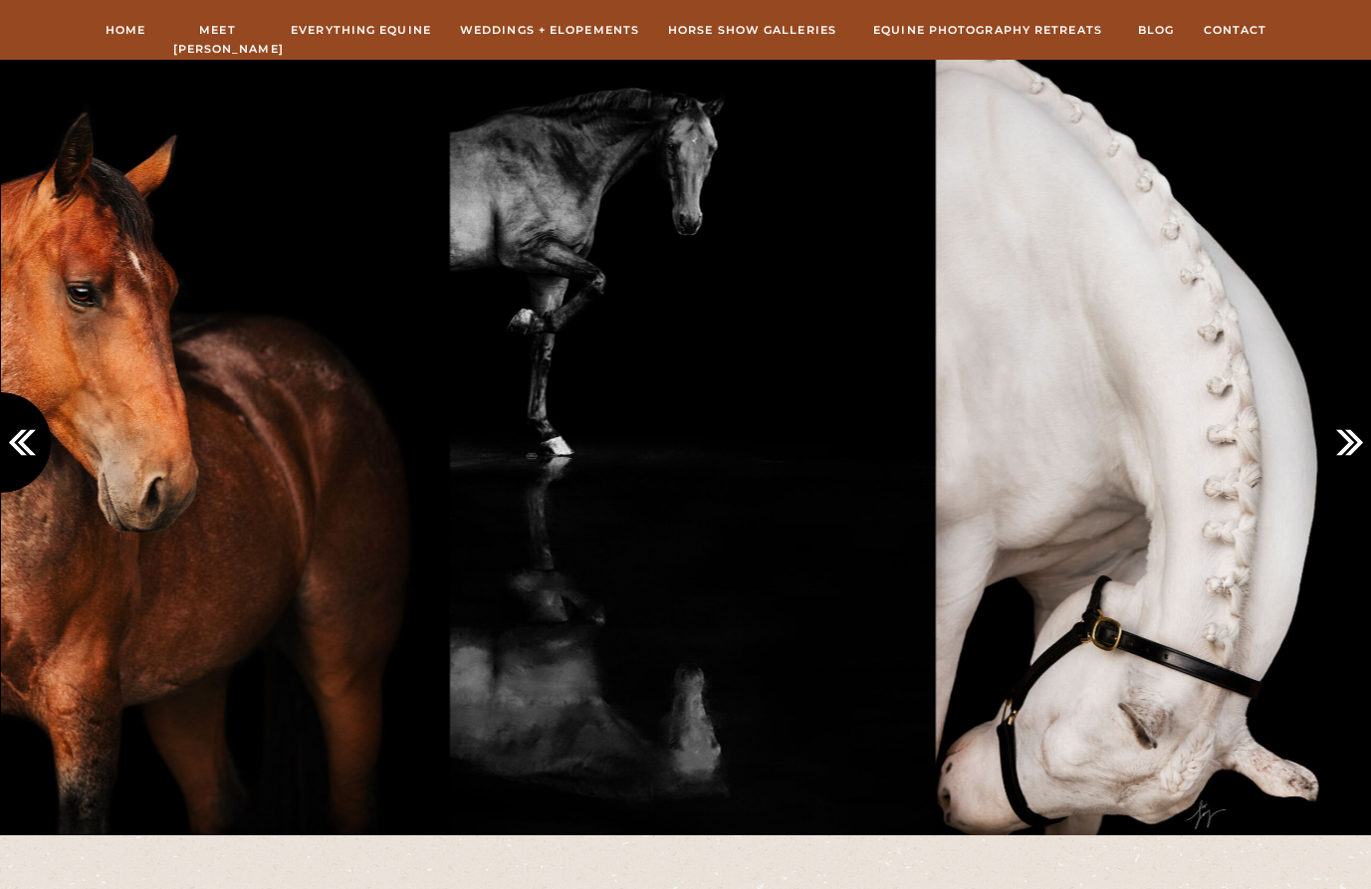
click at [1280, 441] on icon at bounding box center [1353, 442] width 33 height 33
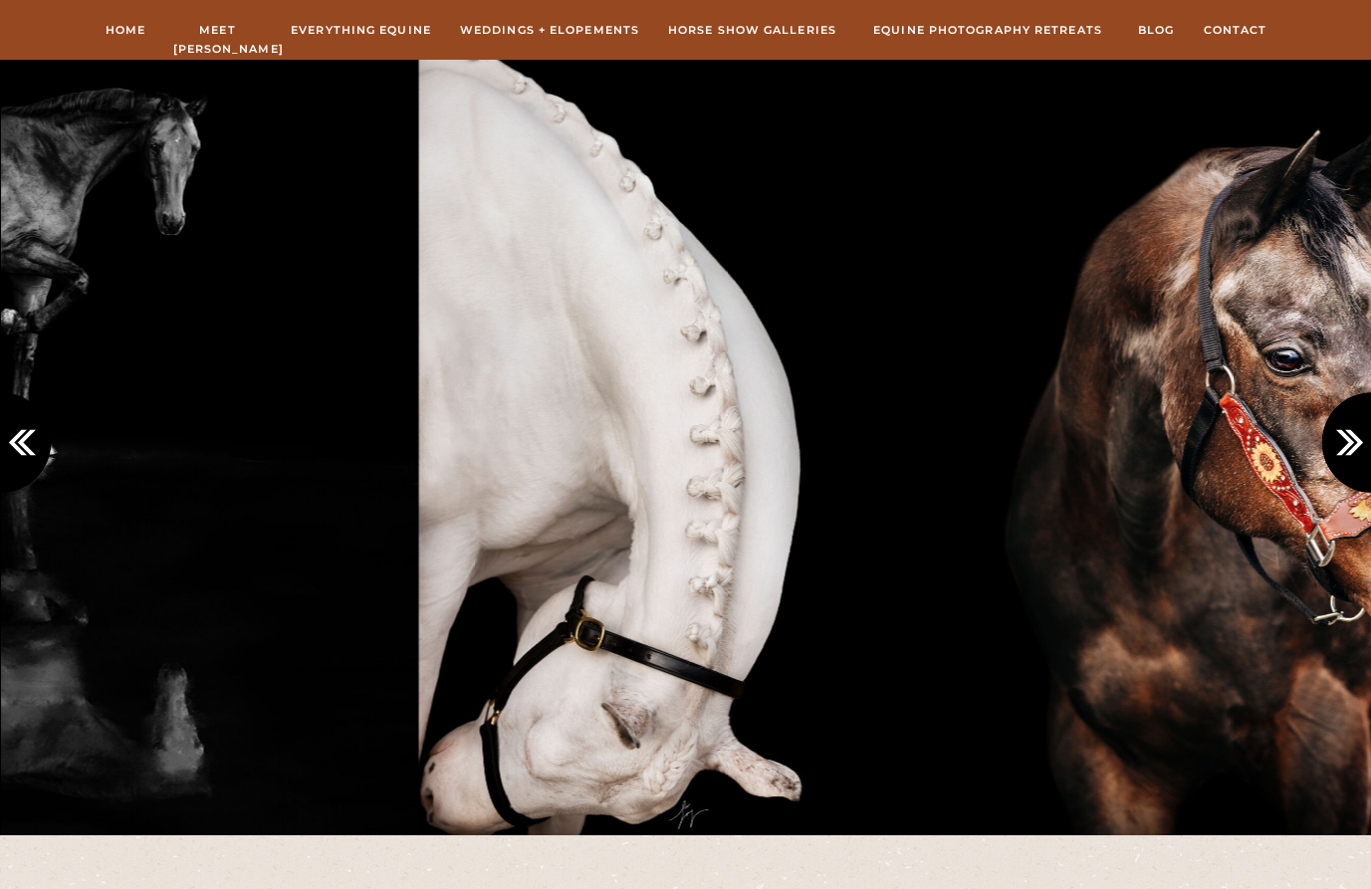
click at [1280, 441] on icon at bounding box center [1353, 442] width 33 height 33
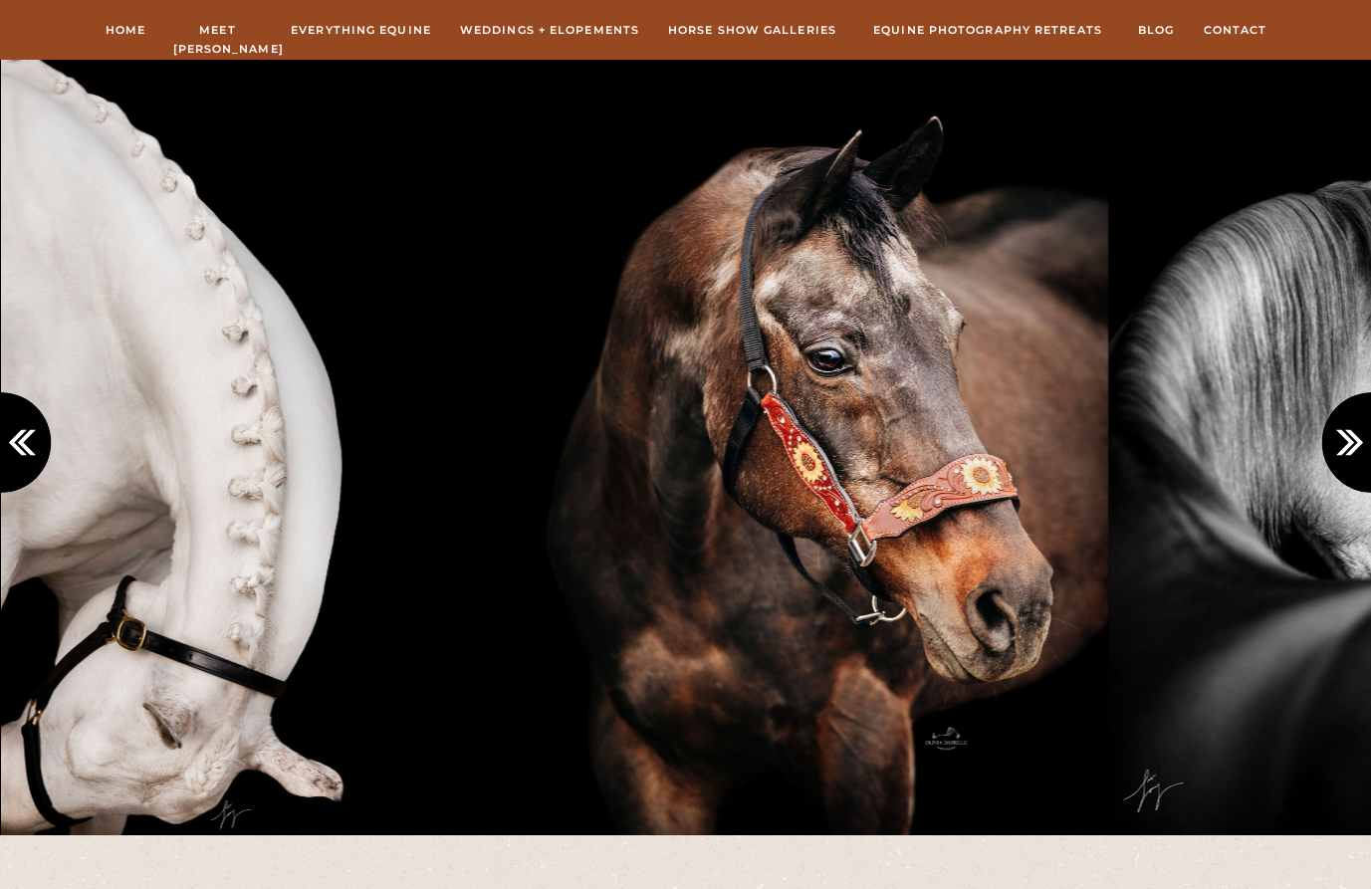
click at [1280, 441] on icon at bounding box center [1353, 442] width 33 height 33
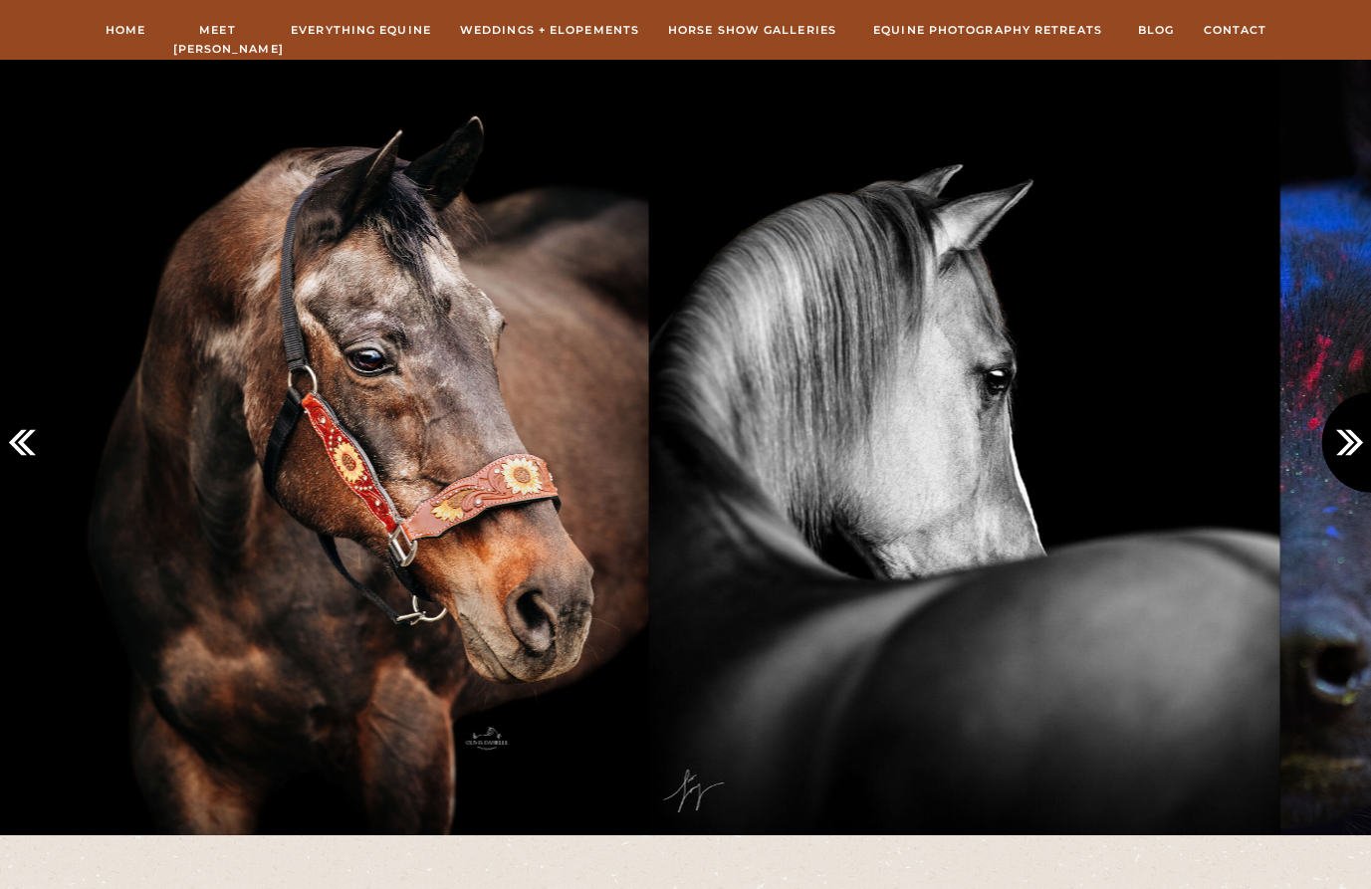
click at [1280, 441] on icon at bounding box center [1353, 442] width 33 height 33
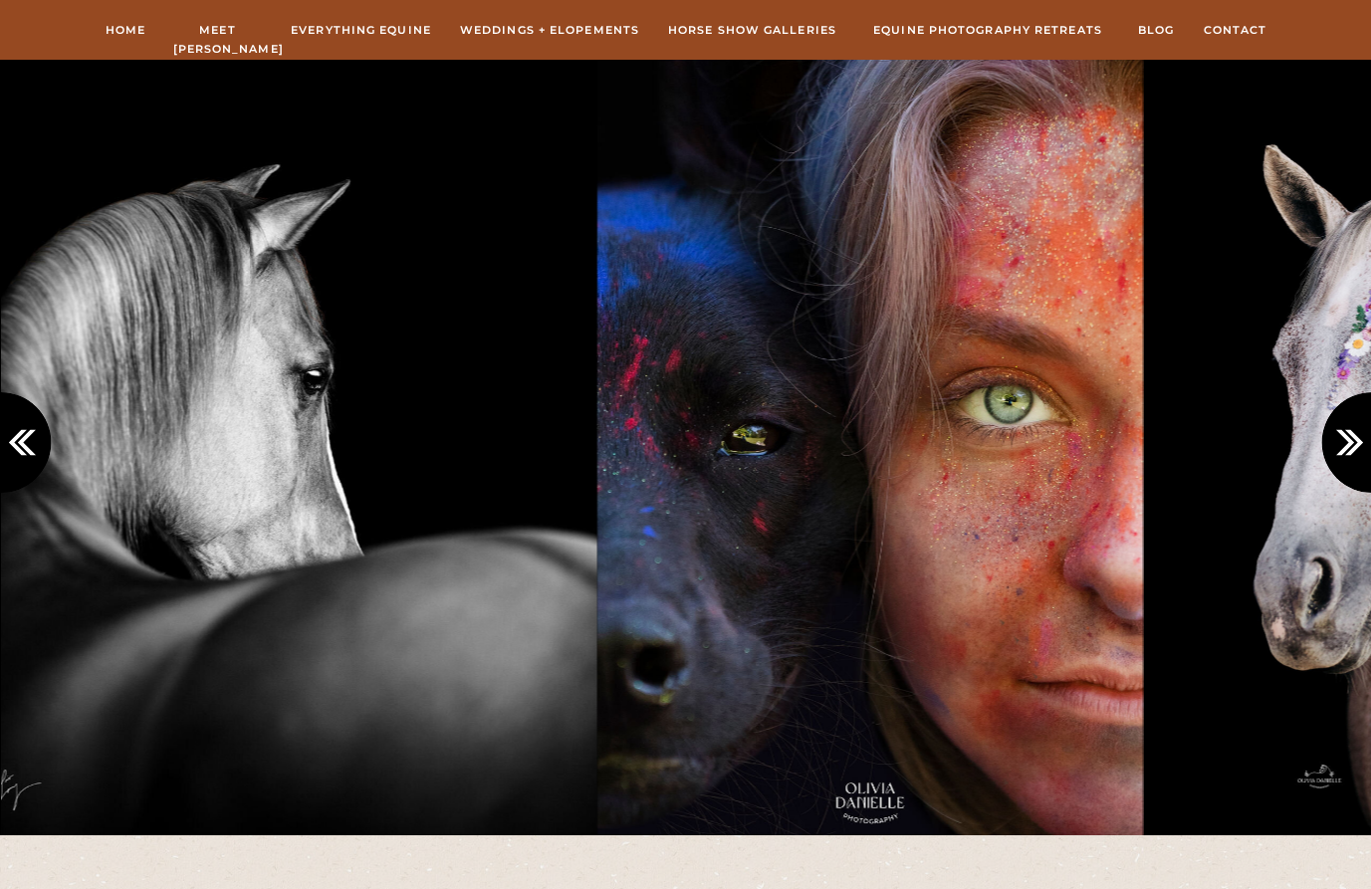
click at [1280, 441] on icon at bounding box center [1353, 442] width 33 height 33
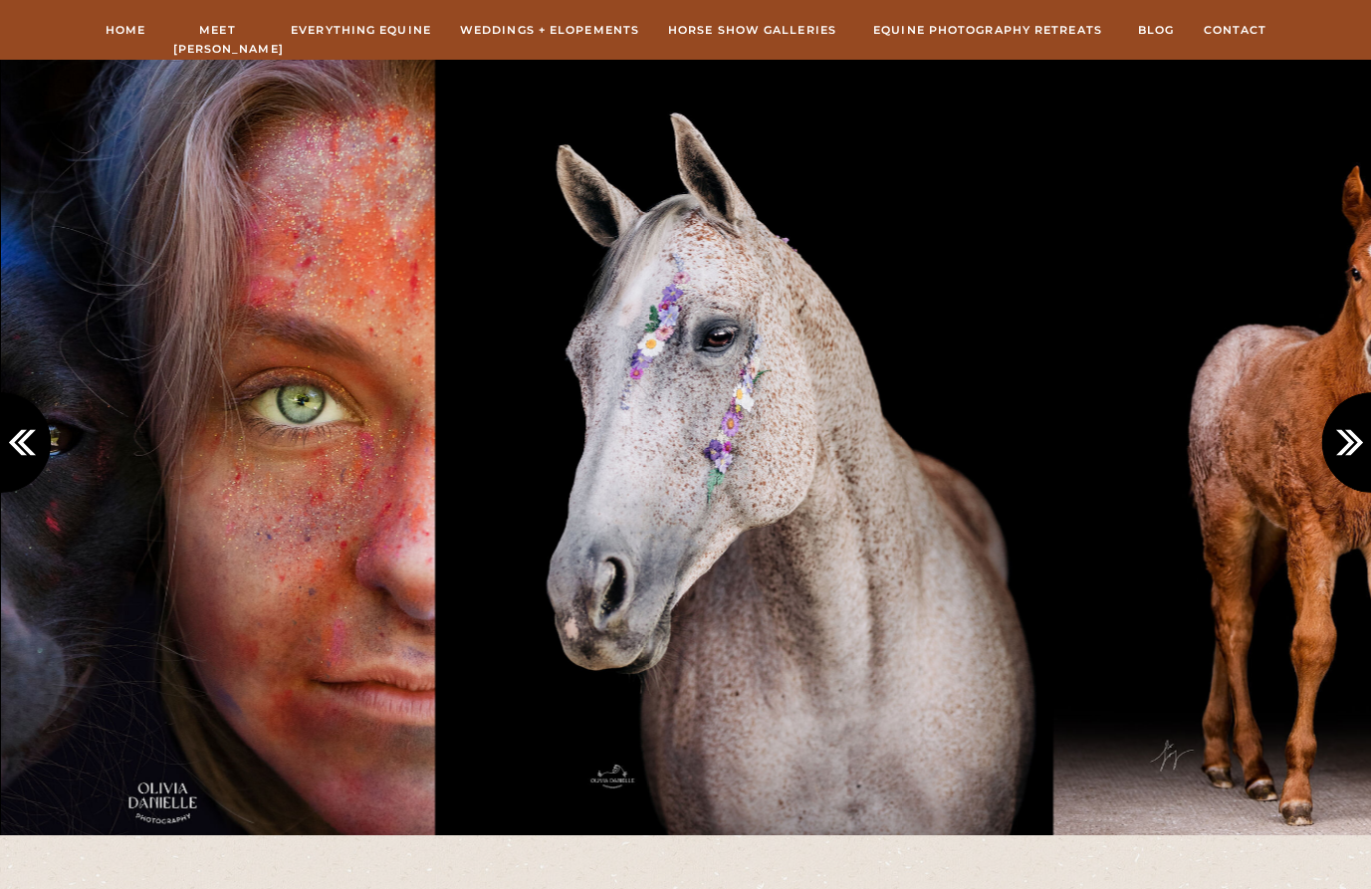
click at [1280, 441] on icon at bounding box center [1353, 442] width 33 height 33
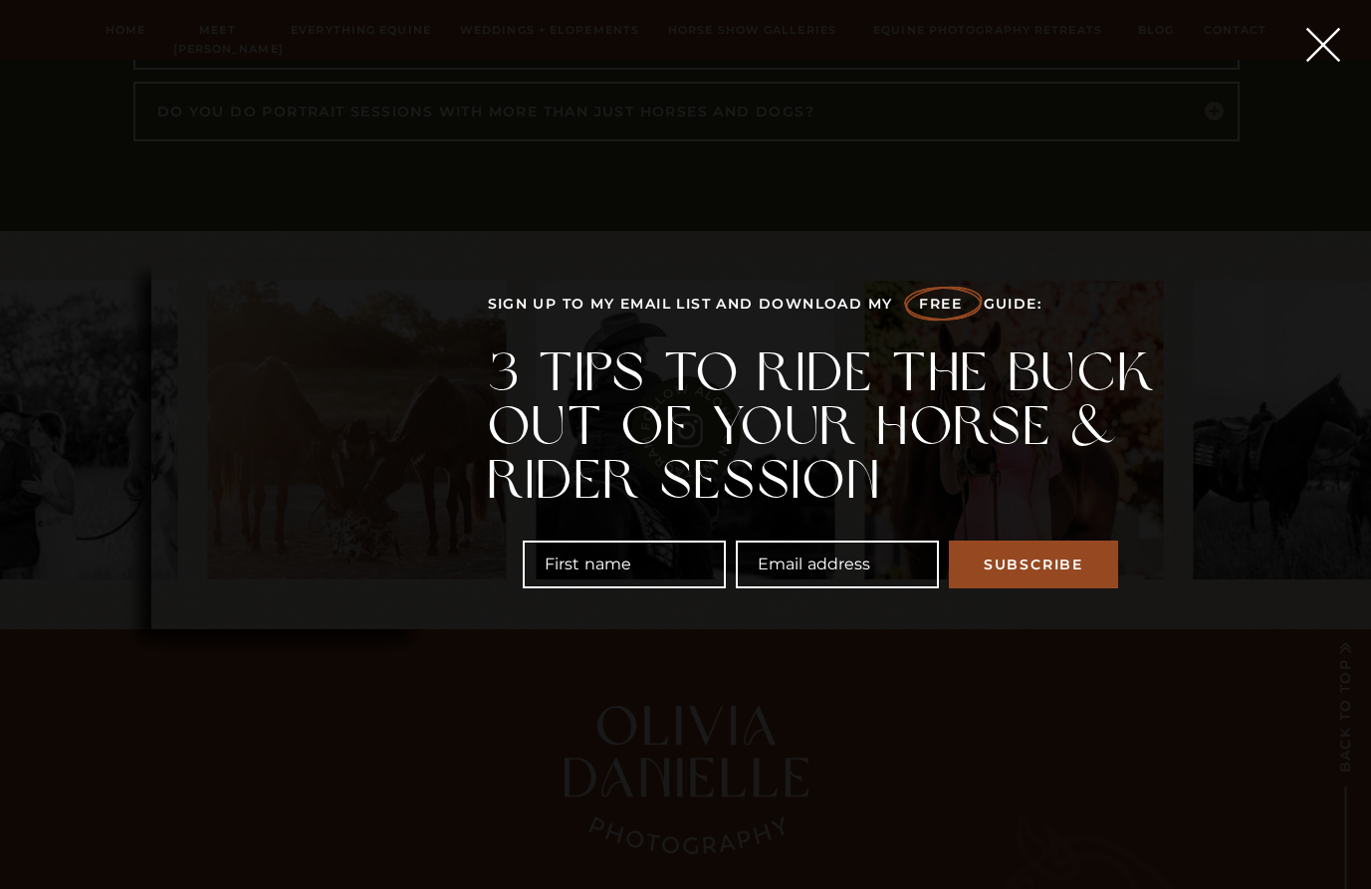
scroll to position [9159, 0]
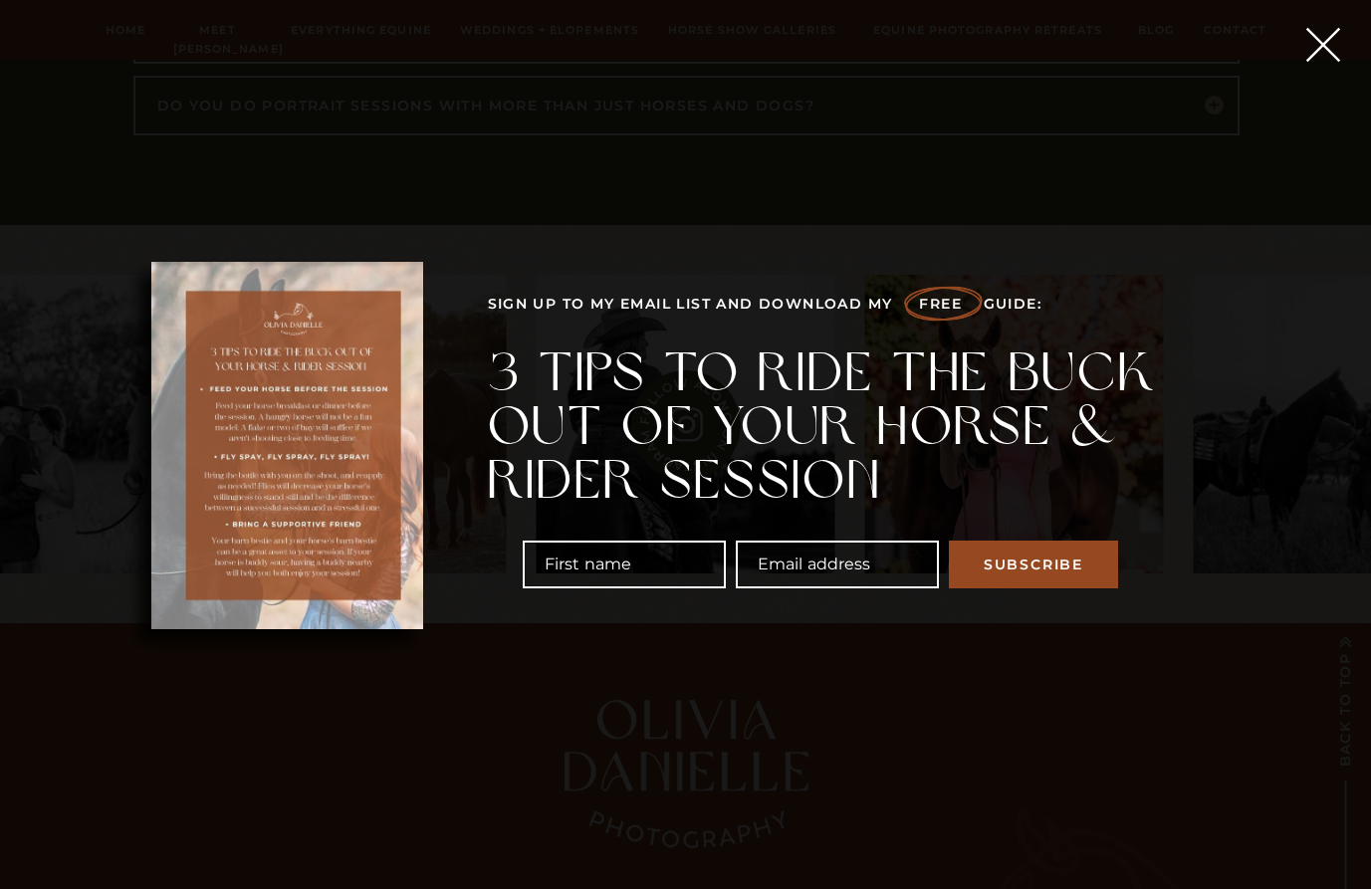
click at [1280, 45] on icon at bounding box center [1322, 44] width 59 height 59
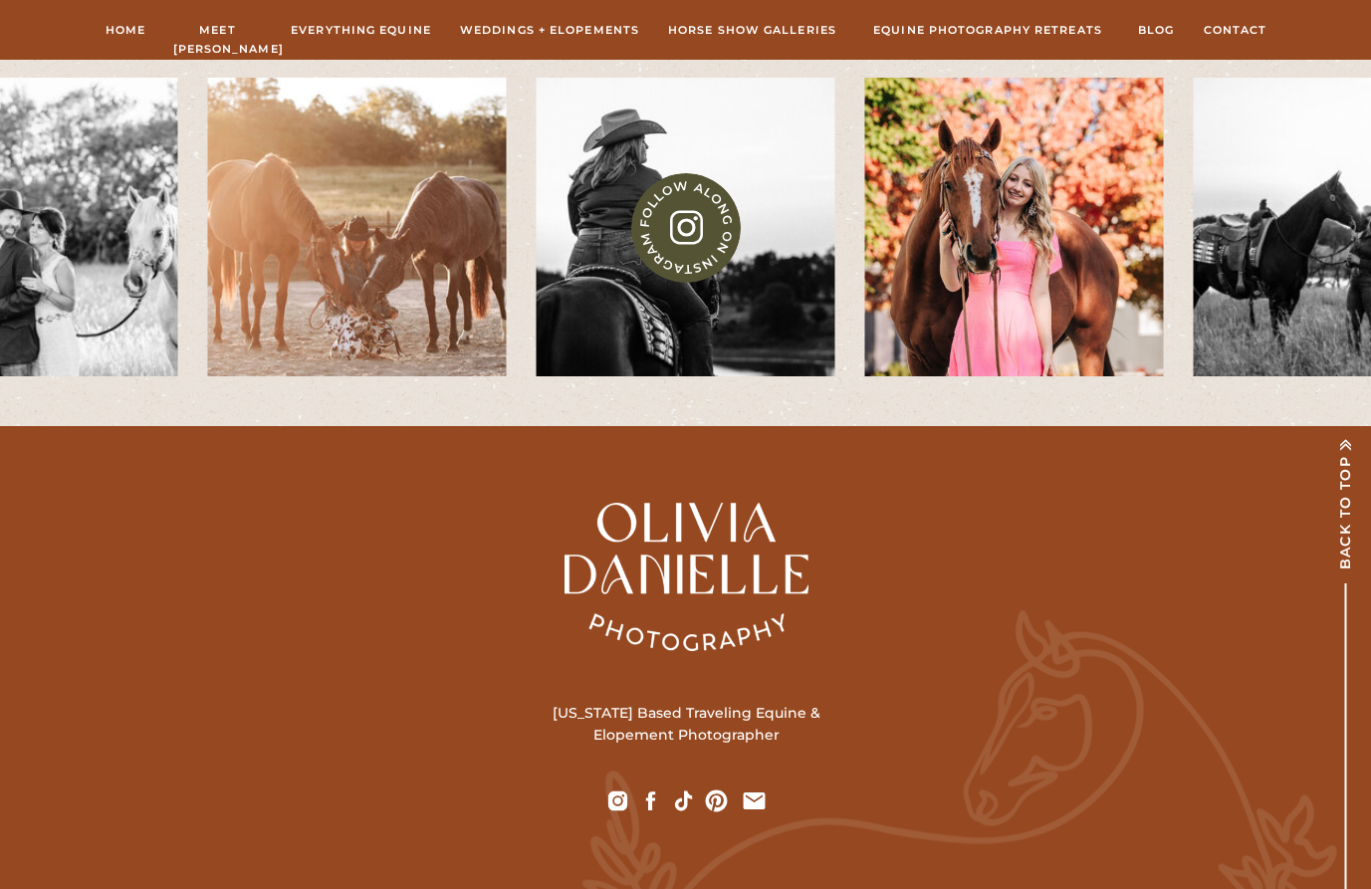
scroll to position [9391, 0]
